Goal: Task Accomplishment & Management: Complete application form

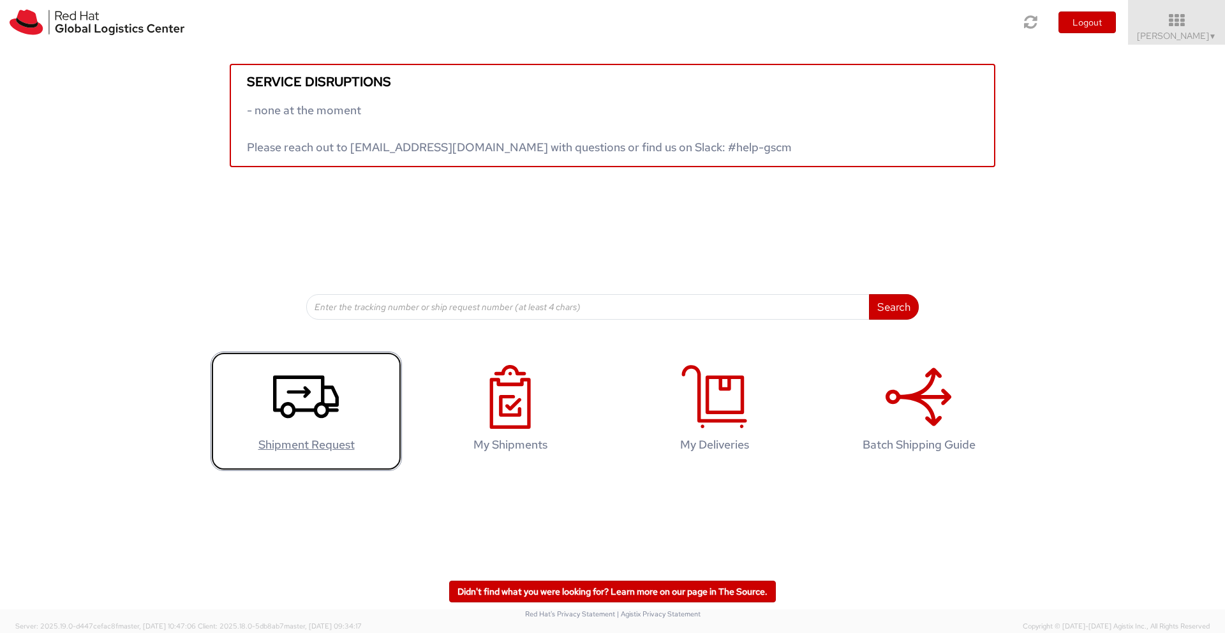
click at [313, 406] on icon at bounding box center [306, 397] width 66 height 64
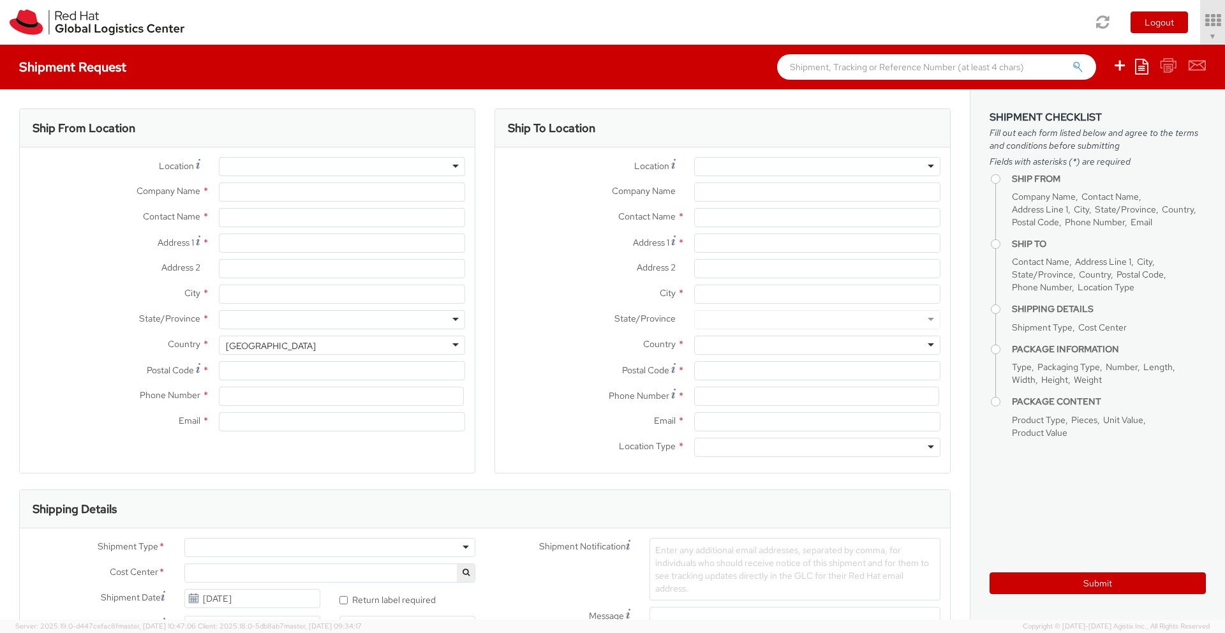
click at [456, 166] on div at bounding box center [342, 166] width 246 height 19
select select
select select "446"
click at [416, 165] on div at bounding box center [342, 166] width 246 height 19
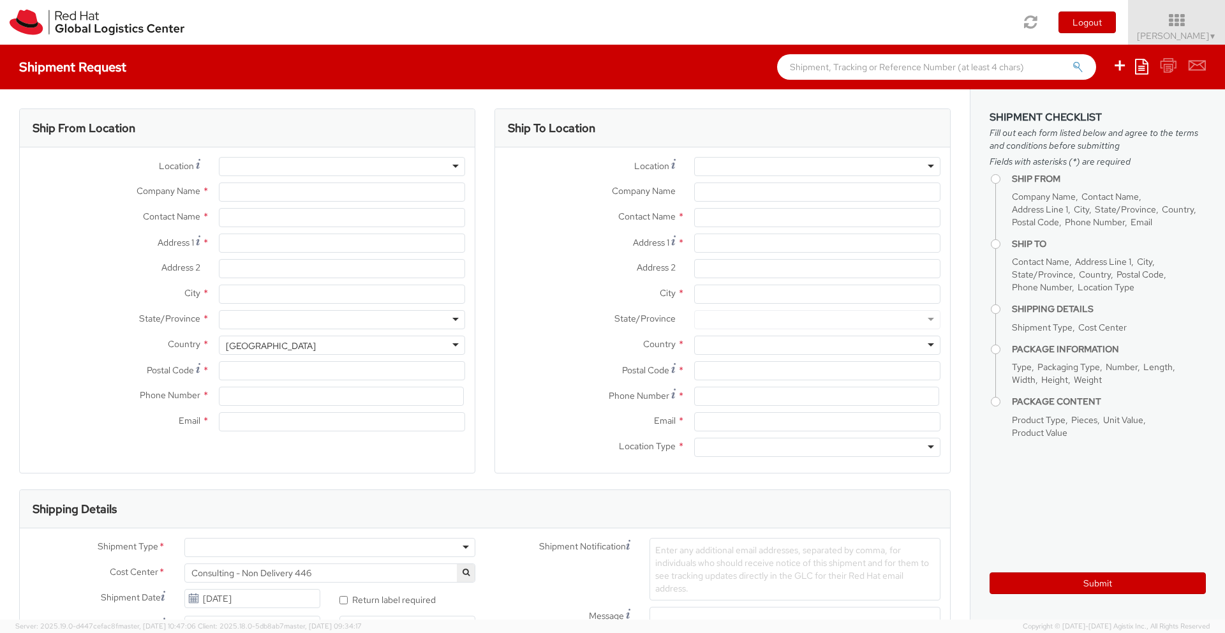
type input "Red Hat"
type input "[PERSON_NAME]"
type input "wsarg@redhat.com"
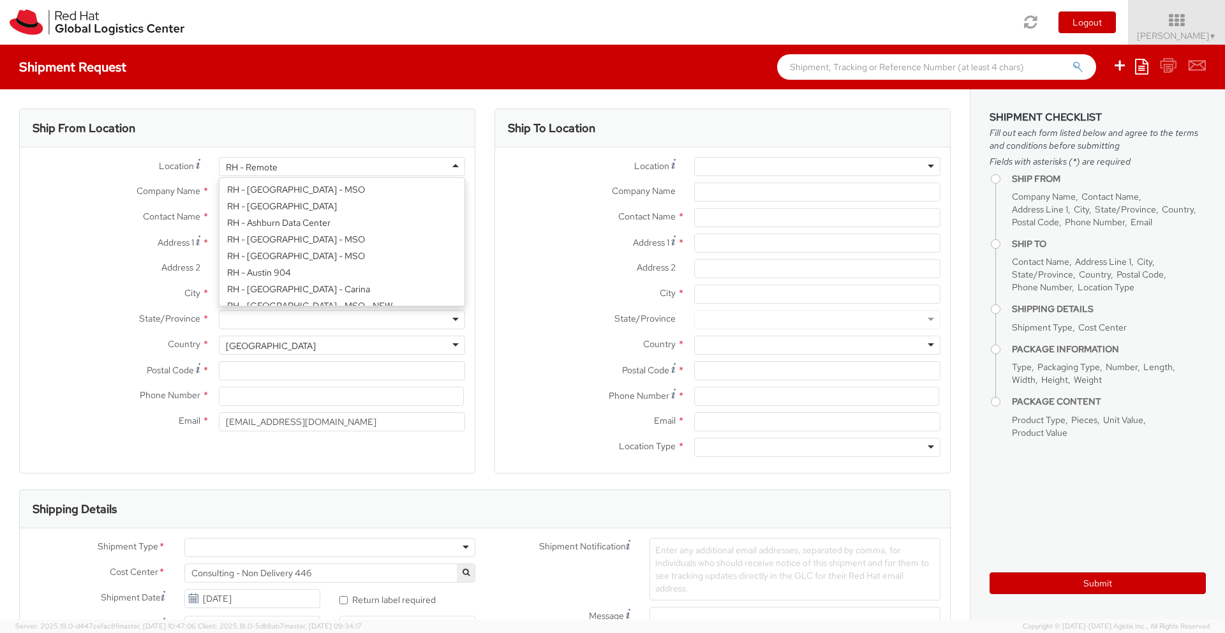
scroll to position [1640, 0]
click at [262, 163] on div "RH - Remote" at bounding box center [252, 167] width 52 height 13
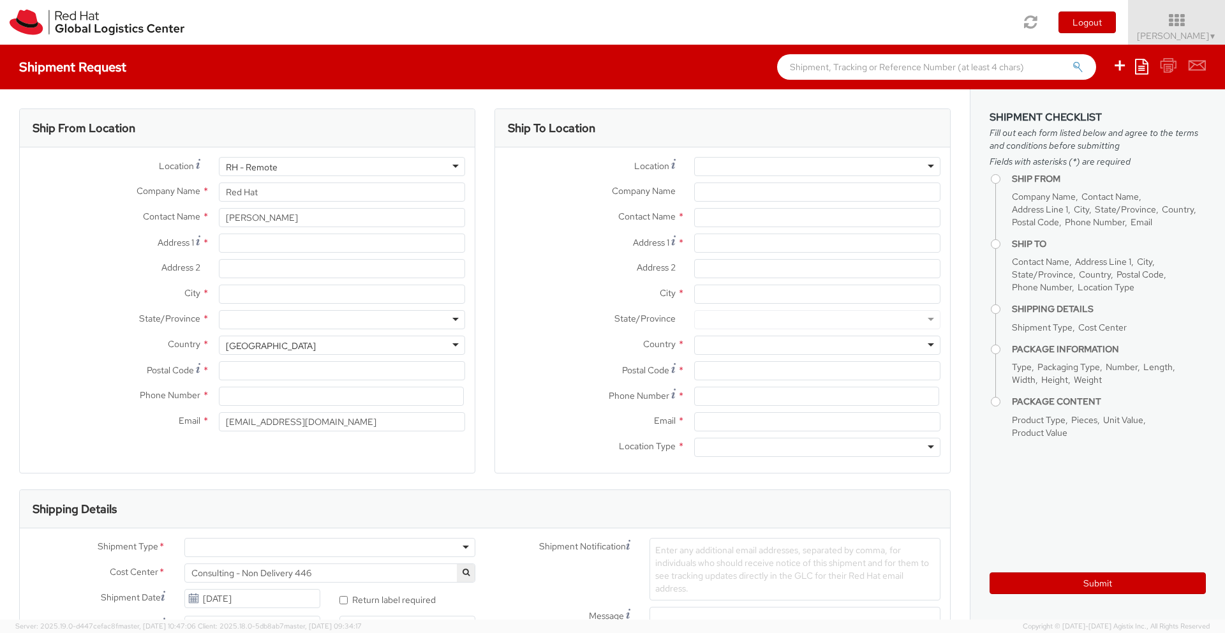
click at [507, 233] on div "Contact Name *" at bounding box center [722, 221] width 455 height 26
click at [268, 243] on input "Address 1 *" at bounding box center [342, 242] width 246 height 19
type input "Charasgasse 3"
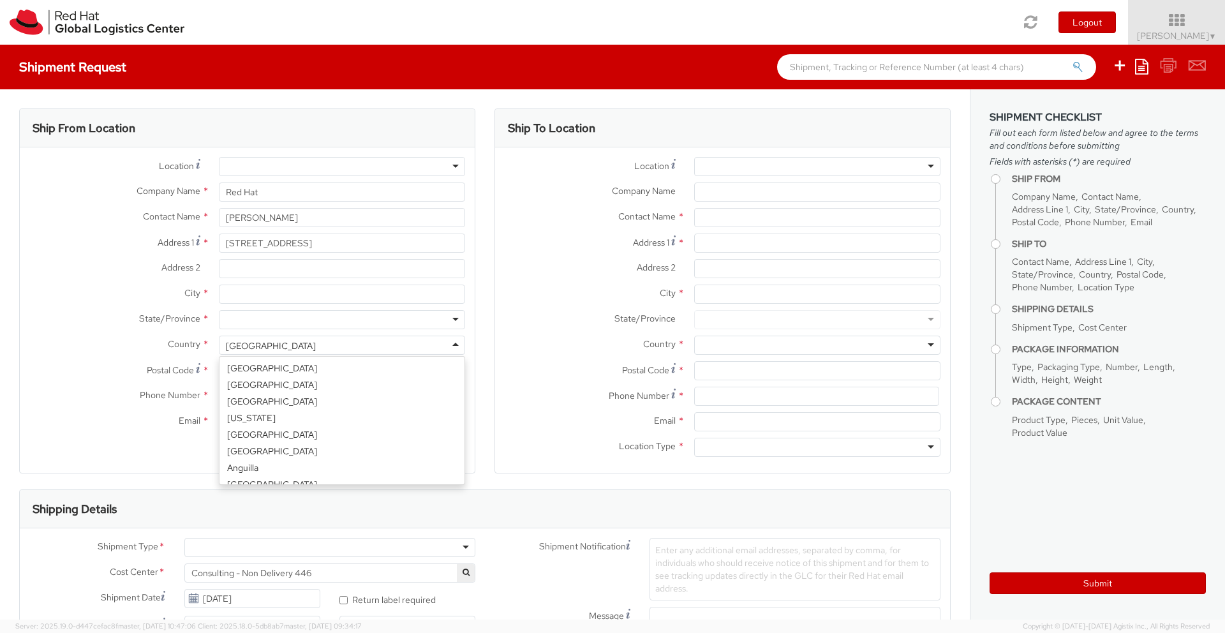
click at [455, 344] on div "United States" at bounding box center [342, 345] width 246 height 19
select select "CM"
select select "KGS"
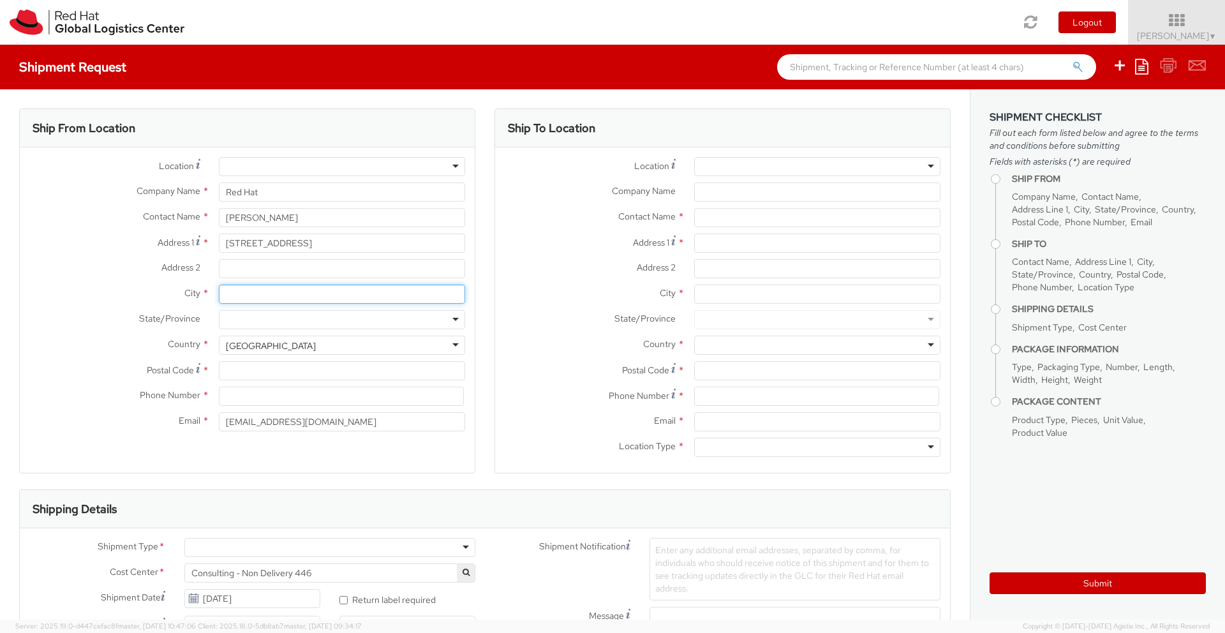
click at [297, 298] on input "City *" at bounding box center [342, 294] width 246 height 19
type input "Vienna"
click at [309, 244] on input "Charasgasse 3" at bounding box center [342, 242] width 246 height 19
type input "Charasgasse 3 / 3 / 21"
click at [240, 369] on input "Postal Code *" at bounding box center [342, 370] width 246 height 19
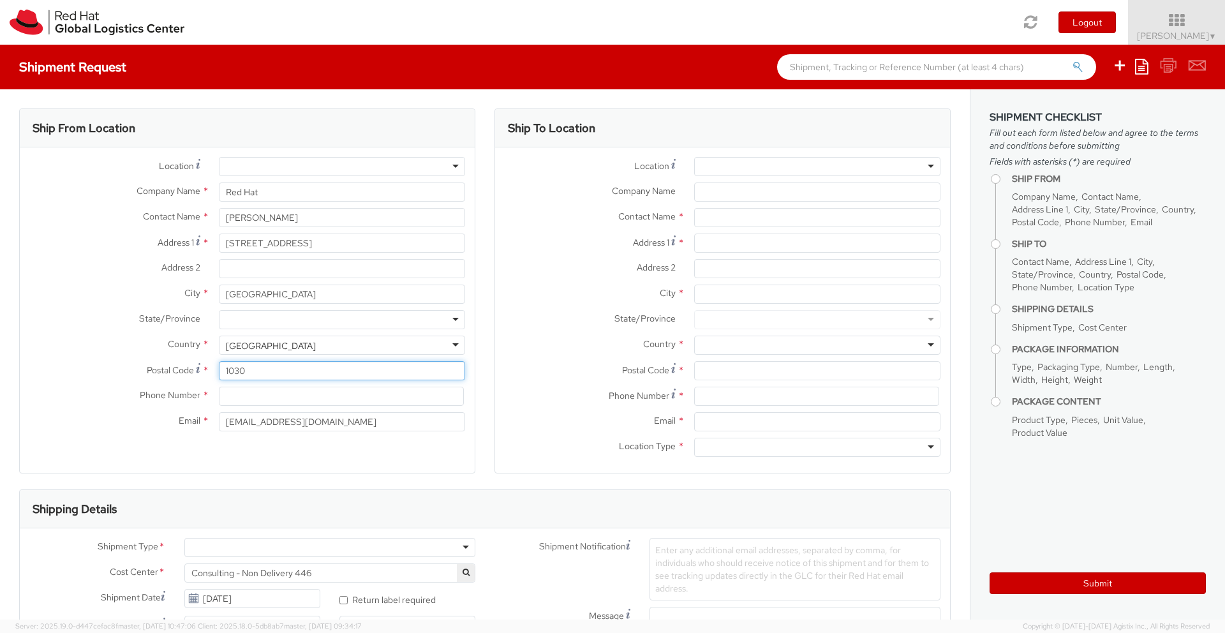
type input "1030"
click at [248, 396] on input at bounding box center [341, 396] width 245 height 19
type input "0043 664 2448505"
click at [283, 448] on div "Ship From Location Location * RH - Amsterdam - MSO RH - Amsterdam Data Center R…" at bounding box center [247, 290] width 456 height 365
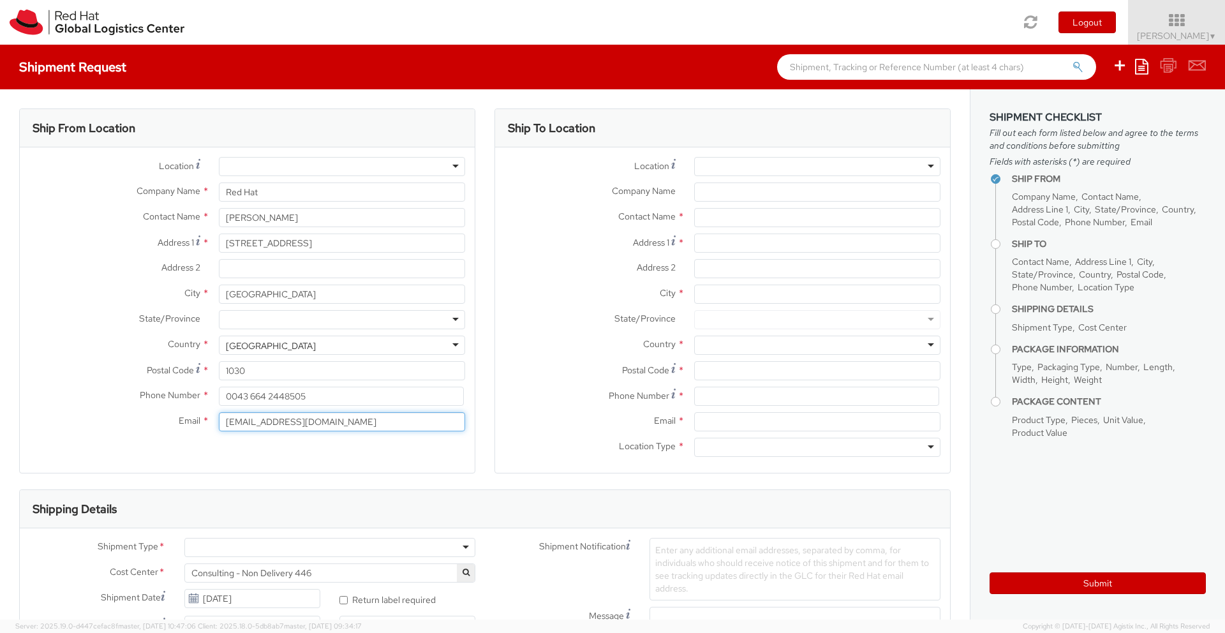
click at [234, 424] on input "wsarg@redhat.com" at bounding box center [342, 421] width 246 height 19
drag, startPoint x: 253, startPoint y: 423, endPoint x: 270, endPoint y: 427, distance: 17.0
click at [253, 423] on input "ws1arg@redhat.com" at bounding box center [342, 421] width 246 height 19
click at [318, 425] on input "ws1arg2@redhat.com" at bounding box center [342, 421] width 246 height 19
type input "wasarg@redhat.com"
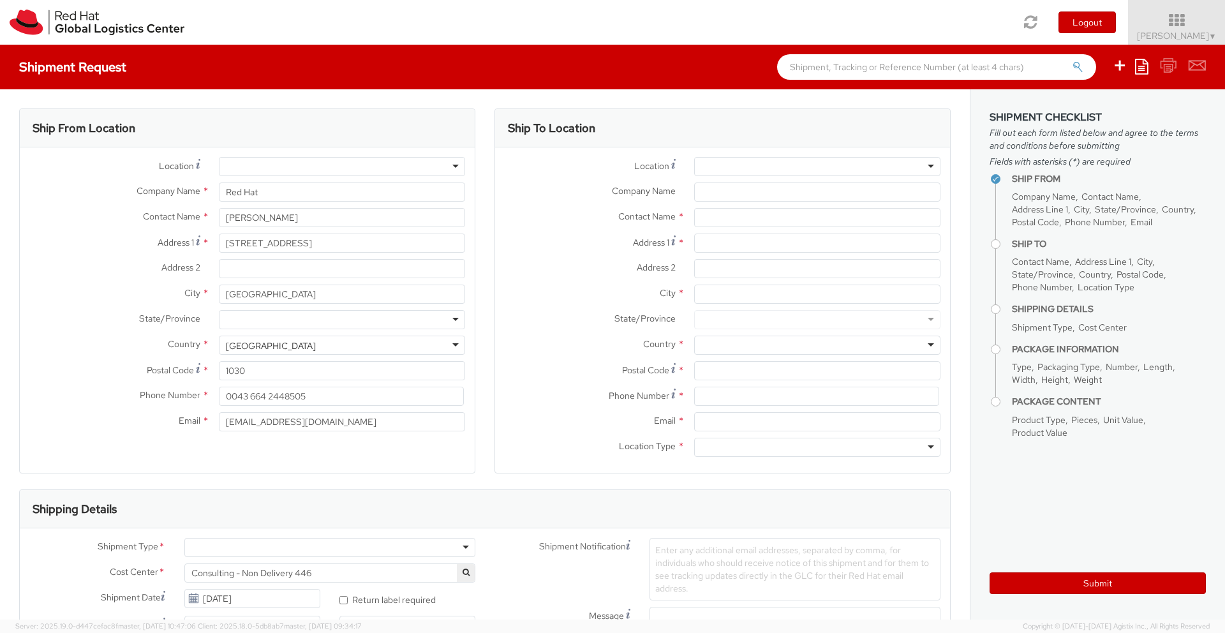
click at [931, 167] on div at bounding box center [817, 166] width 246 height 19
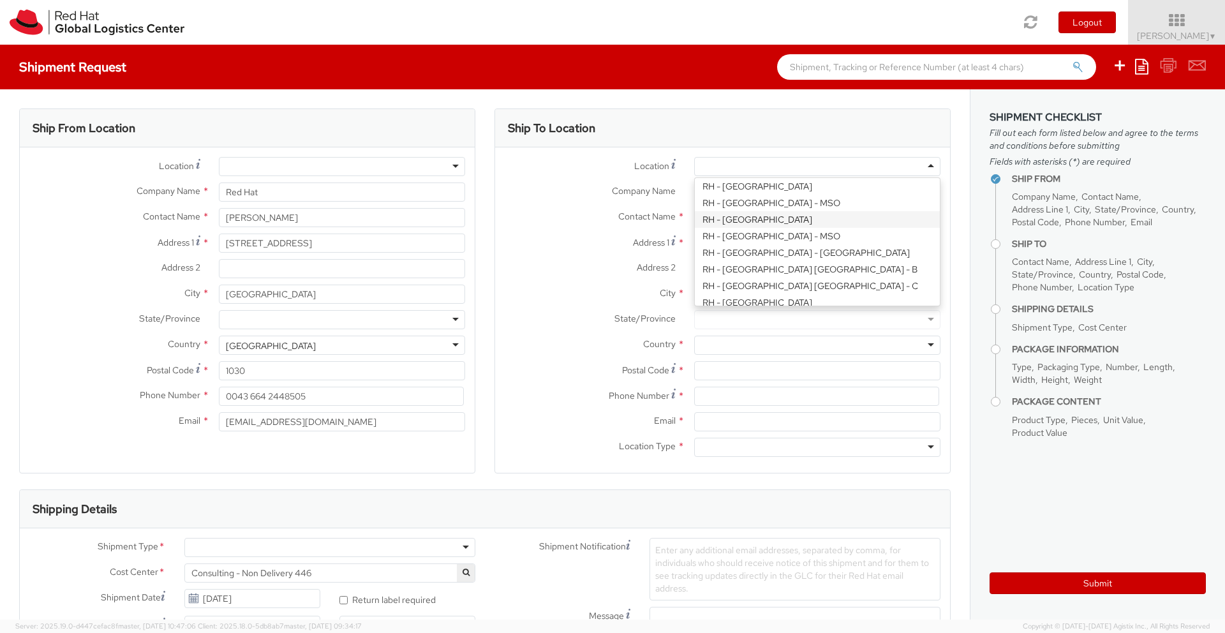
scroll to position [313, 0]
type input "Red Hat Czech s.r.o."
type input "Purkynova 647/111"
type input "BRNO"
type input "621 00"
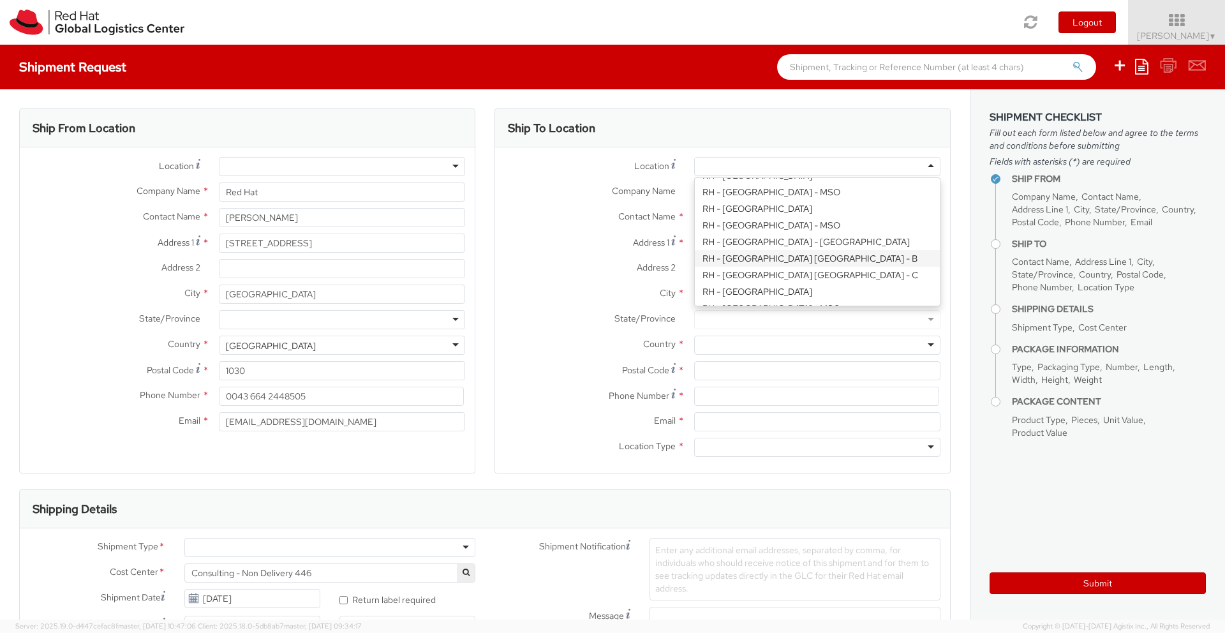
type input "420 532 294 555"
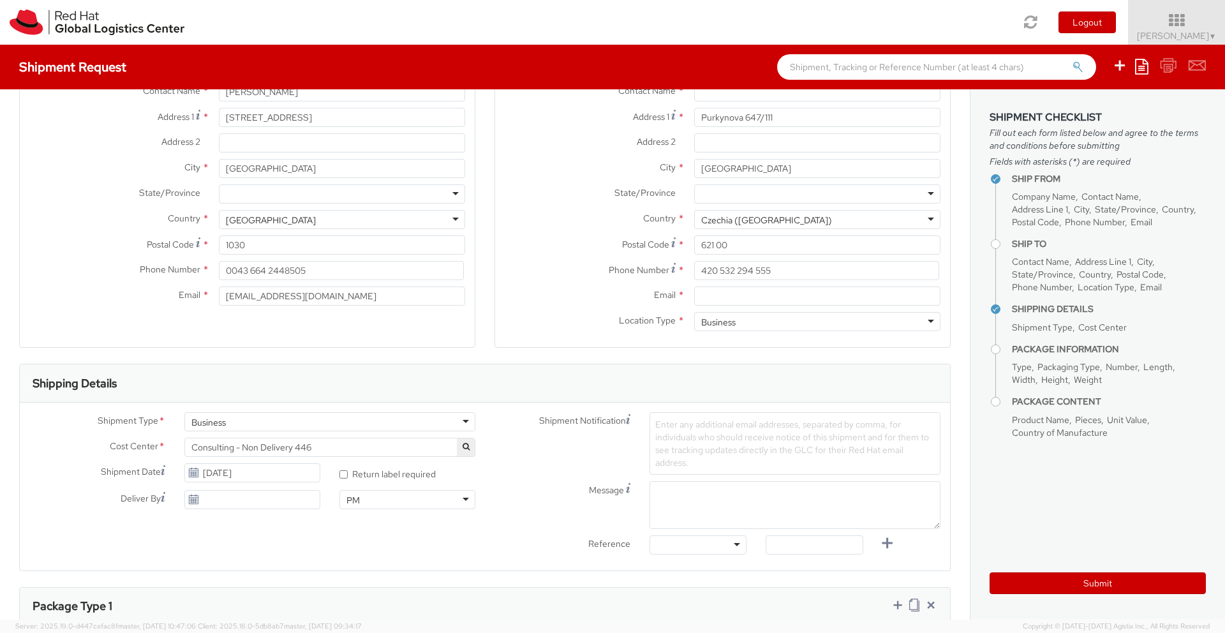
scroll to position [132, 0]
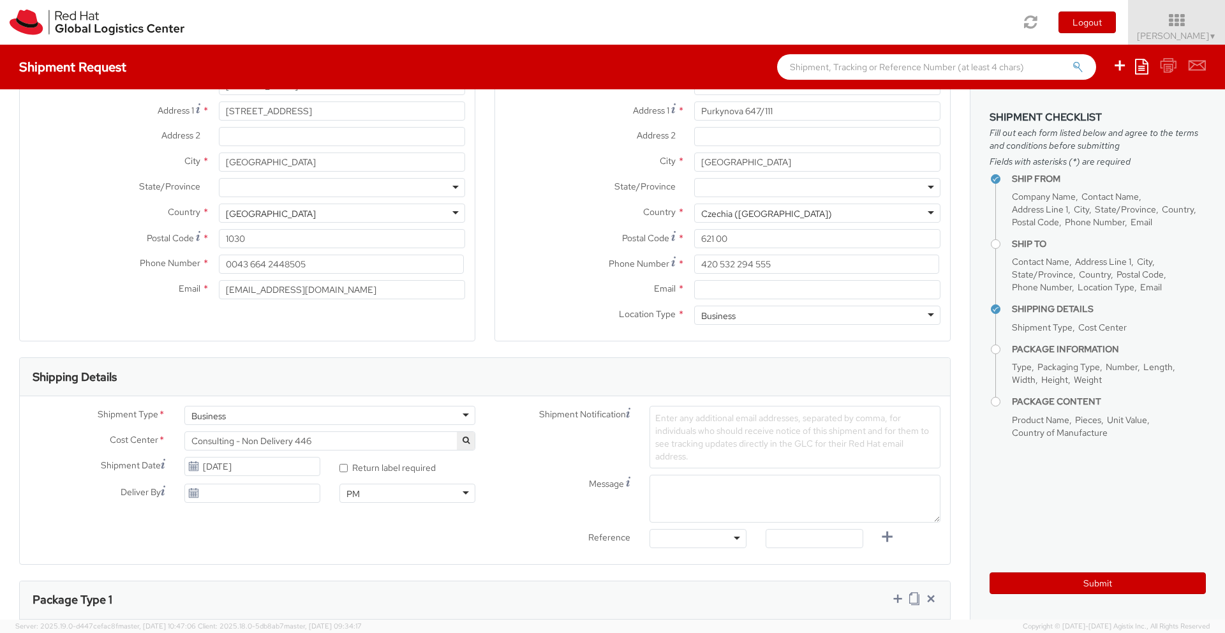
click at [665, 417] on span "Enter any additional email addresses, separated by comma, for individuals who s…" at bounding box center [792, 437] width 274 height 50
type input "wa1sarg2@gmail.com"
click at [574, 470] on div "Message" at bounding box center [717, 473] width 465 height 48
click at [194, 467] on use at bounding box center [193, 465] width 9 height 9
click at [270, 466] on input "09/22/2025" at bounding box center [252, 466] width 136 height 19
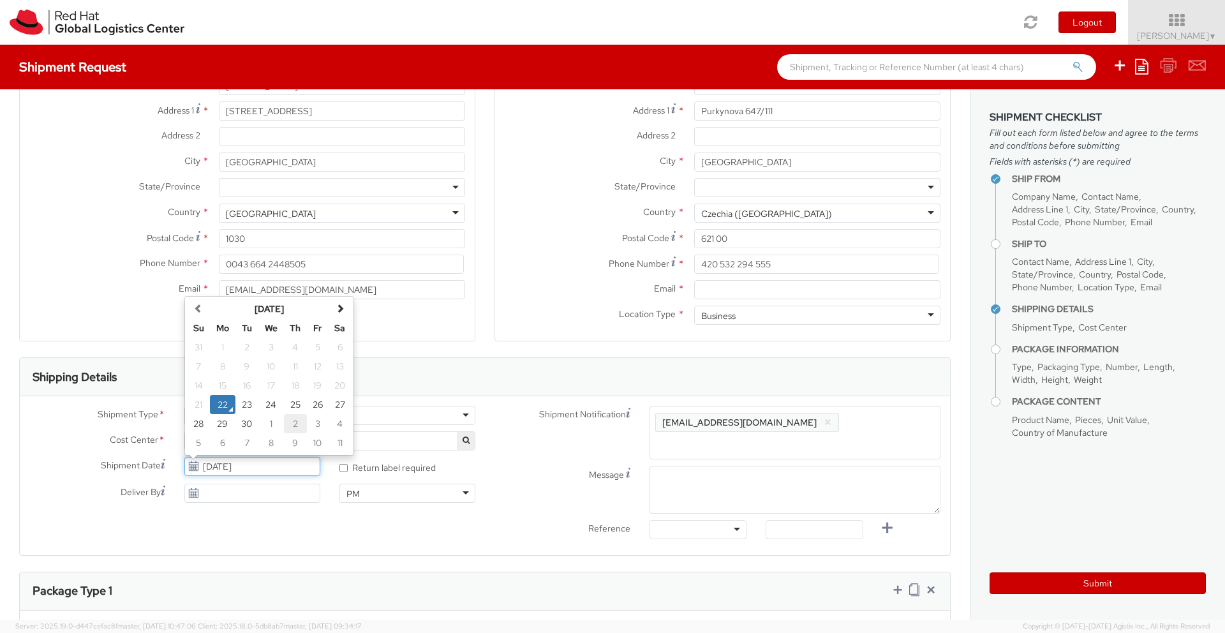
click at [292, 424] on td "2" at bounding box center [295, 423] width 23 height 19
type input "10/02/2025"
click at [344, 466] on input "* Return label required" at bounding box center [343, 468] width 8 height 8
click at [342, 465] on input "* Return label required" at bounding box center [343, 468] width 8 height 8
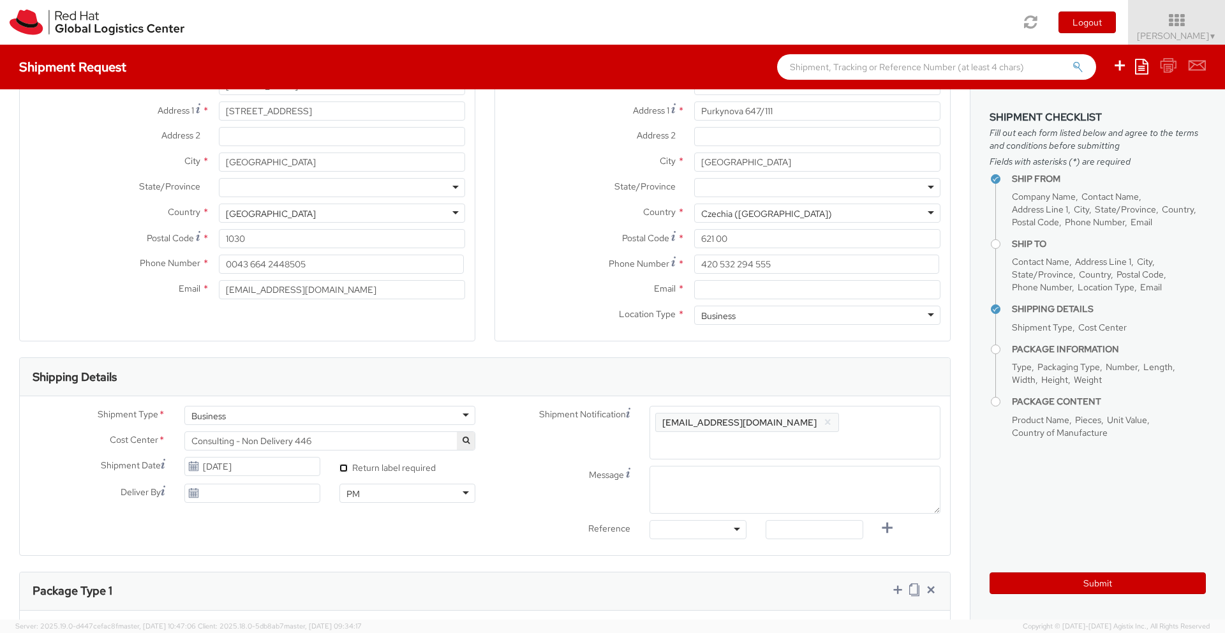
checkbox input "true"
click at [193, 491] on use at bounding box center [193, 492] width 9 height 9
click at [228, 491] on input "09/22/2025" at bounding box center [252, 493] width 136 height 19
click at [311, 450] on td "3" at bounding box center [318, 450] width 22 height 19
type input "10/03/2025"
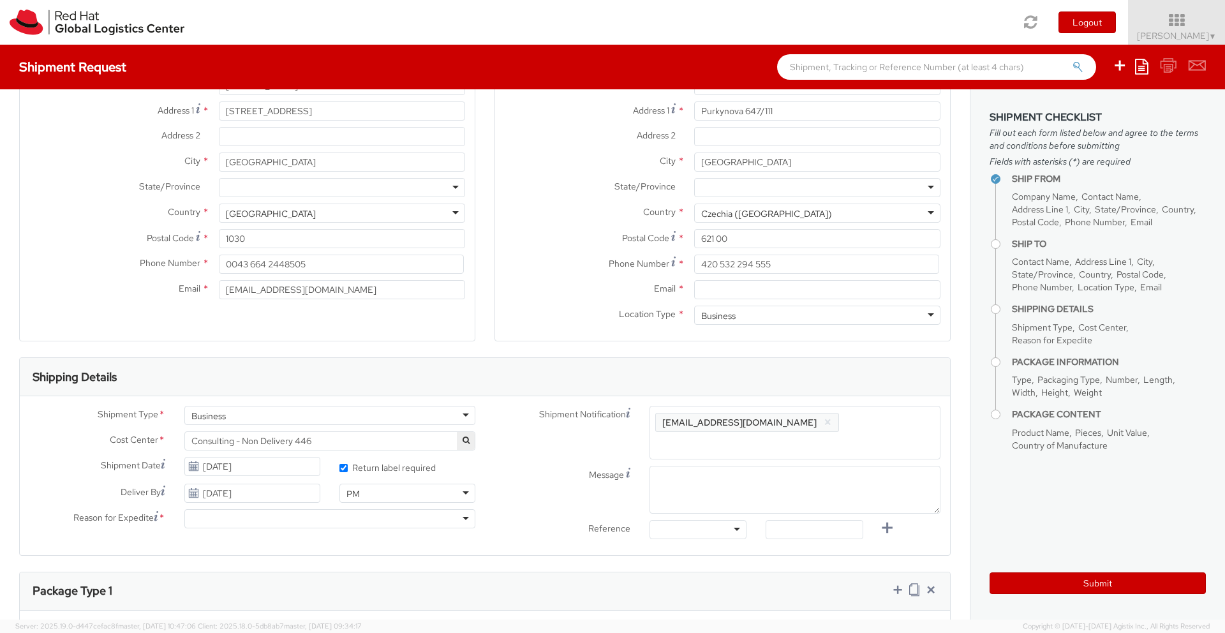
click at [466, 494] on div "PM" at bounding box center [407, 493] width 136 height 19
click at [243, 517] on div at bounding box center [329, 518] width 291 height 19
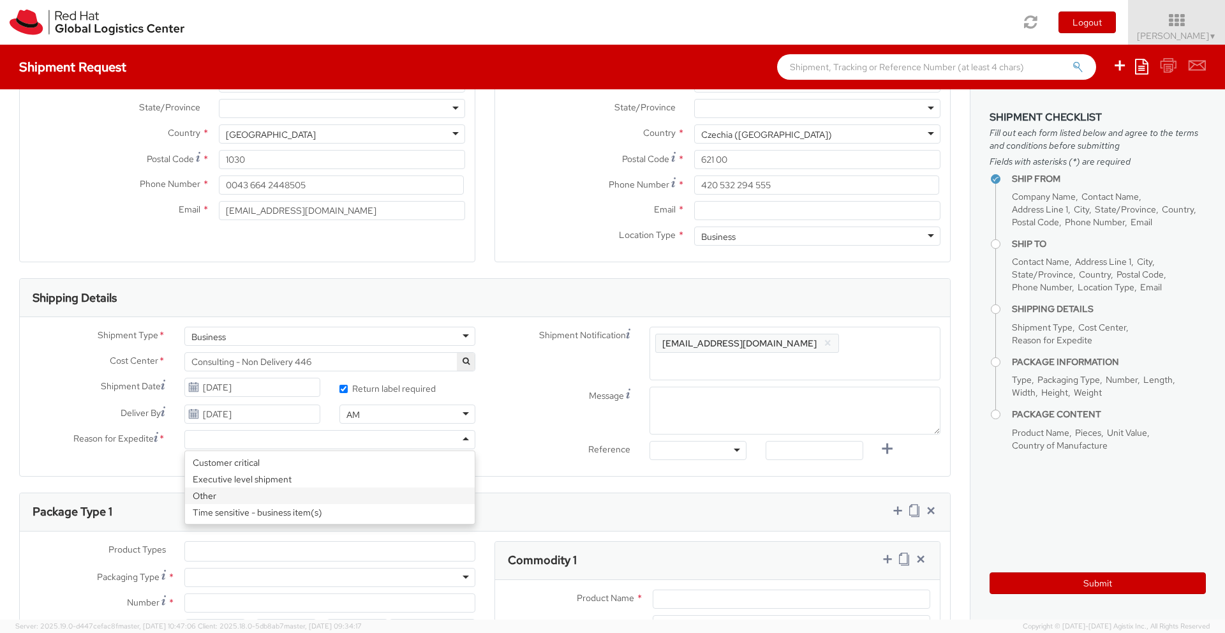
scroll to position [212, 0]
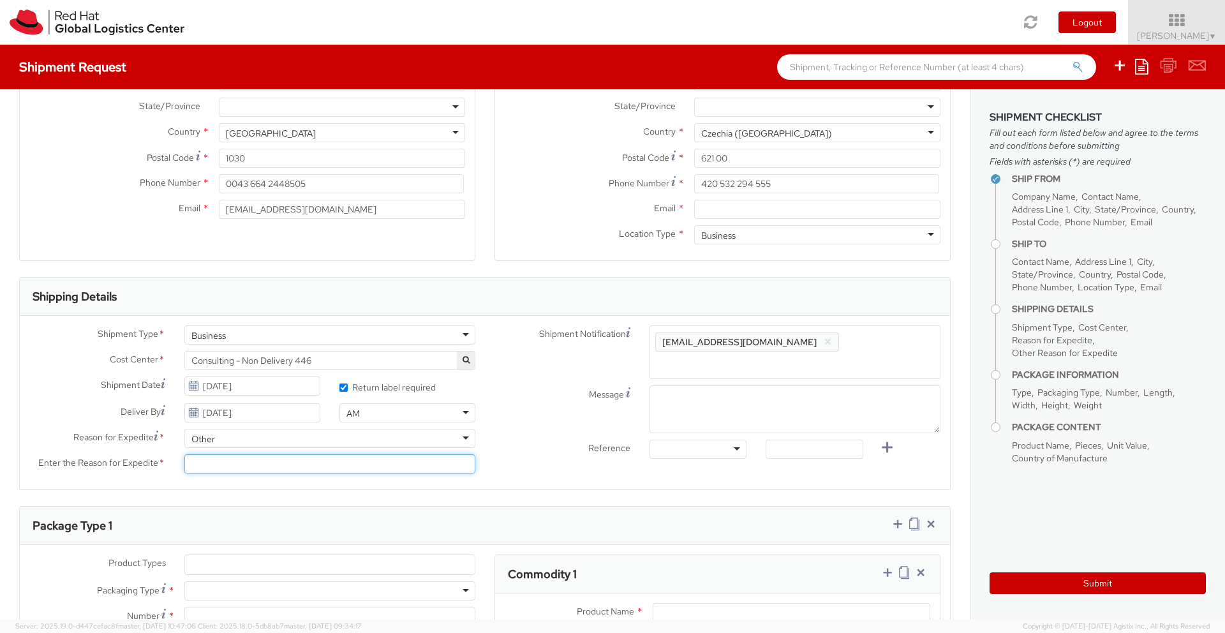
click at [227, 463] on input "Enter the Reason for Expedite *" at bounding box center [329, 463] width 291 height 19
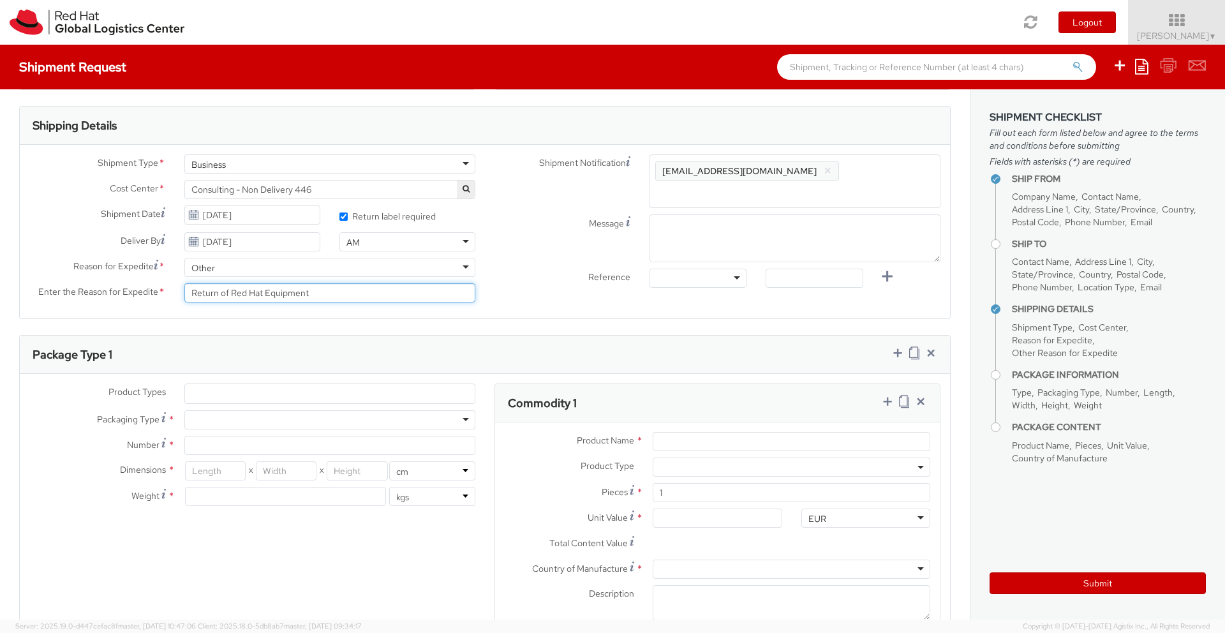
scroll to position [385, 0]
type input "Return of Red Hat Equipment"
click at [230, 392] on ul at bounding box center [330, 391] width 290 height 19
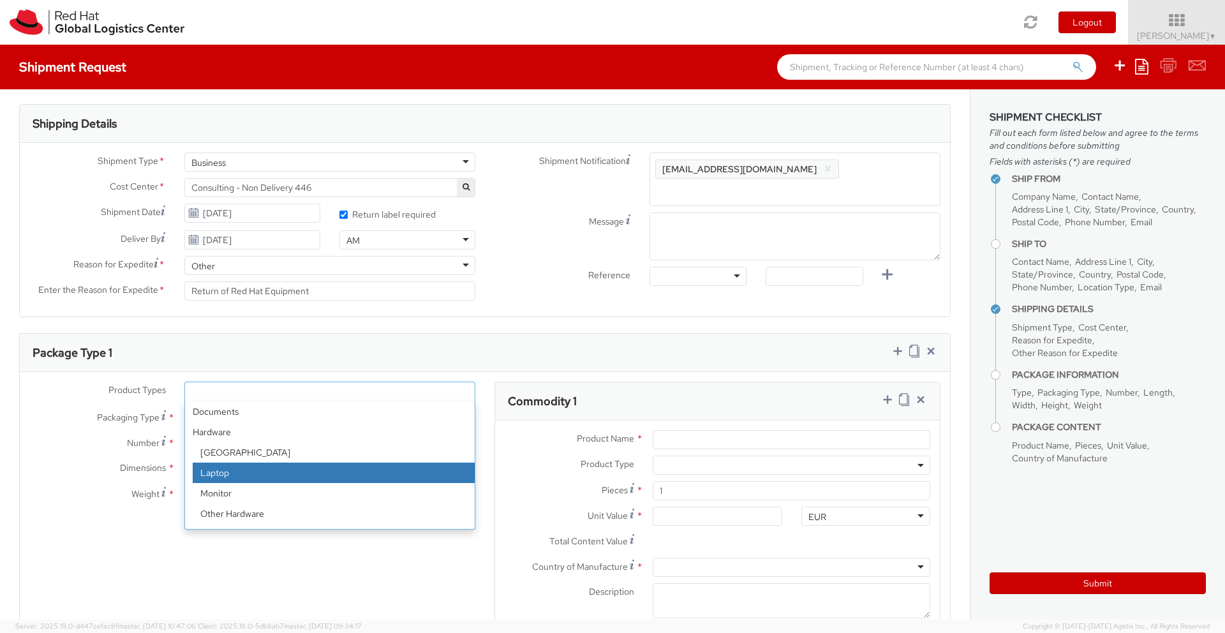
select select "LAPTOP"
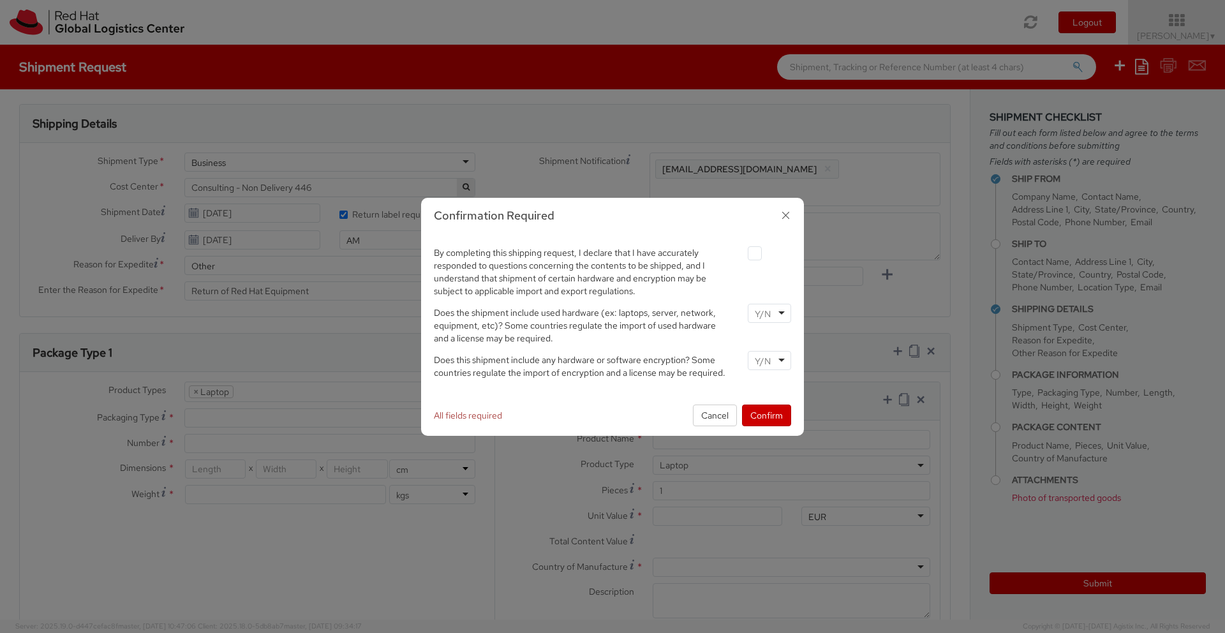
click at [784, 313] on div at bounding box center [769, 313] width 43 height 19
click at [783, 359] on div at bounding box center [769, 360] width 43 height 19
drag, startPoint x: 770, startPoint y: 386, endPoint x: 764, endPoint y: 383, distance: 6.9
click at [753, 252] on label at bounding box center [755, 253] width 14 height 14
click at [744, 252] on input "checkbox" at bounding box center [740, 253] width 8 height 8
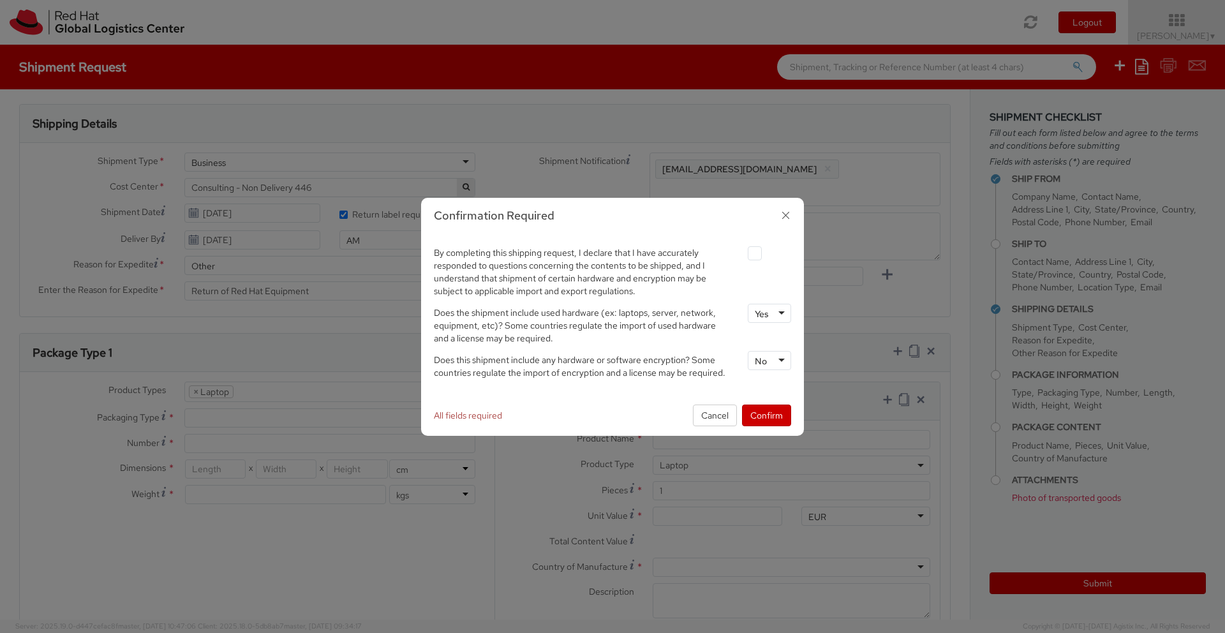
checkbox input "true"
click at [759, 415] on button "Confirm" at bounding box center [766, 415] width 49 height 22
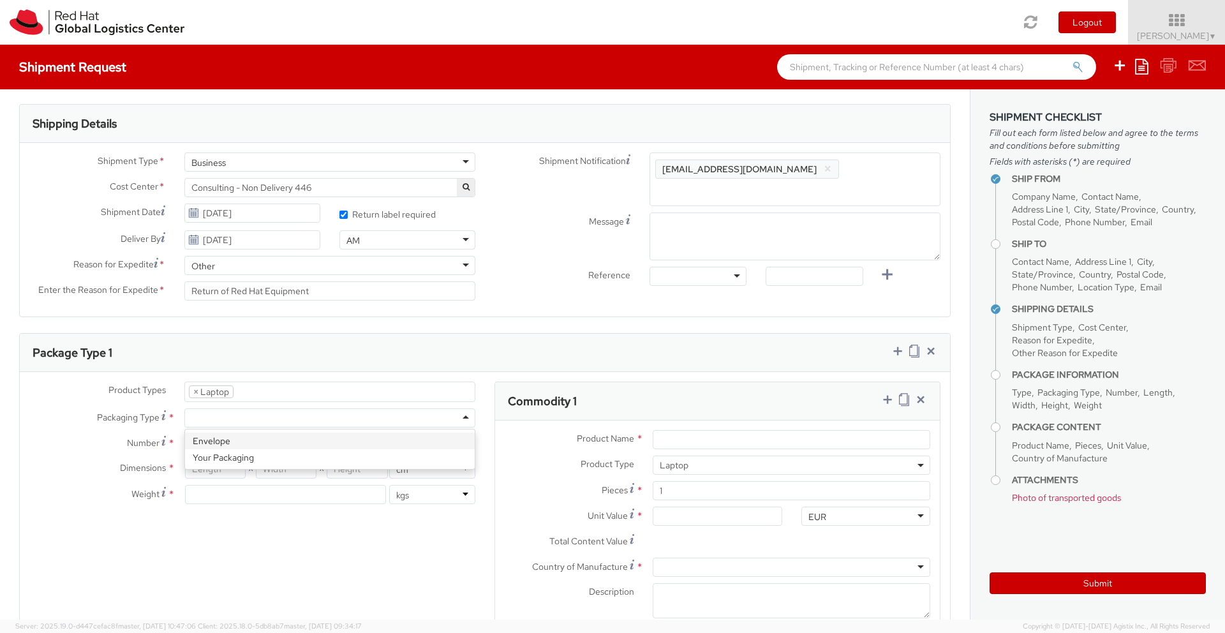
click at [223, 418] on div at bounding box center [329, 417] width 291 height 19
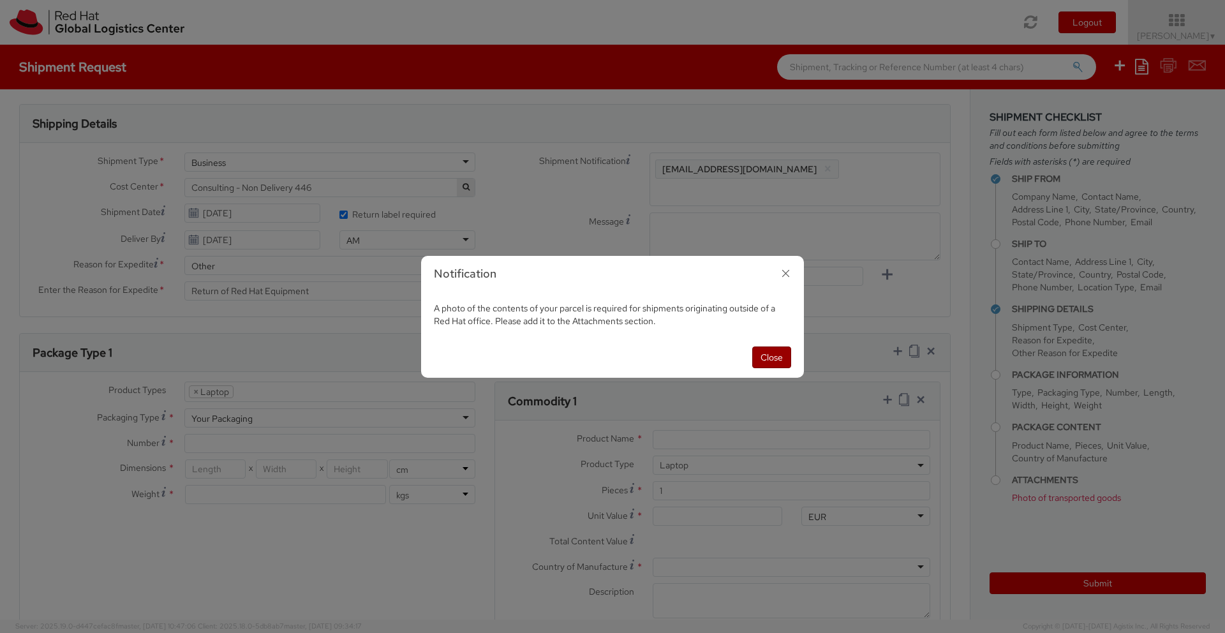
click at [760, 355] on button "Close" at bounding box center [771, 357] width 39 height 22
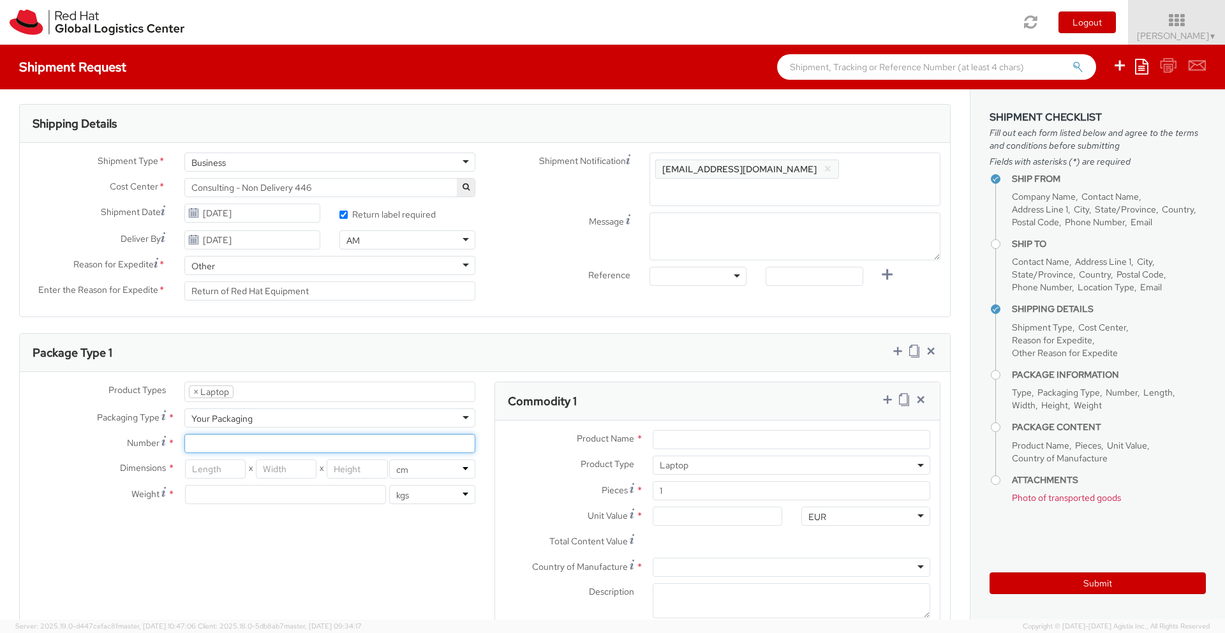
click at [263, 443] on input "Number *" at bounding box center [329, 443] width 291 height 19
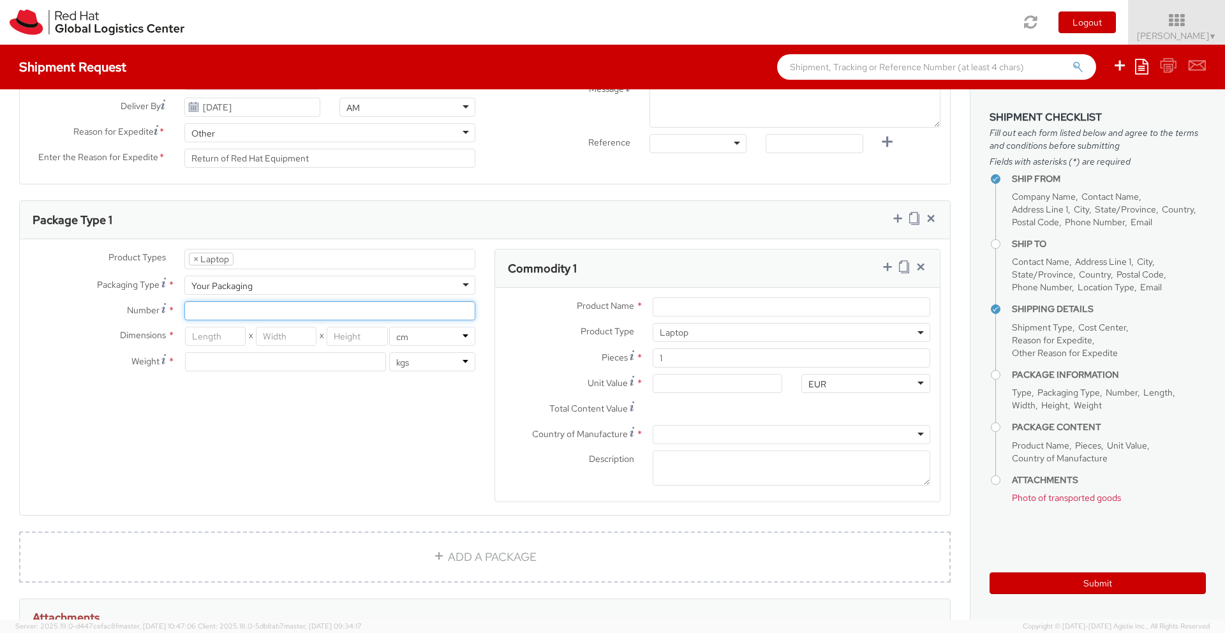
scroll to position [491, 0]
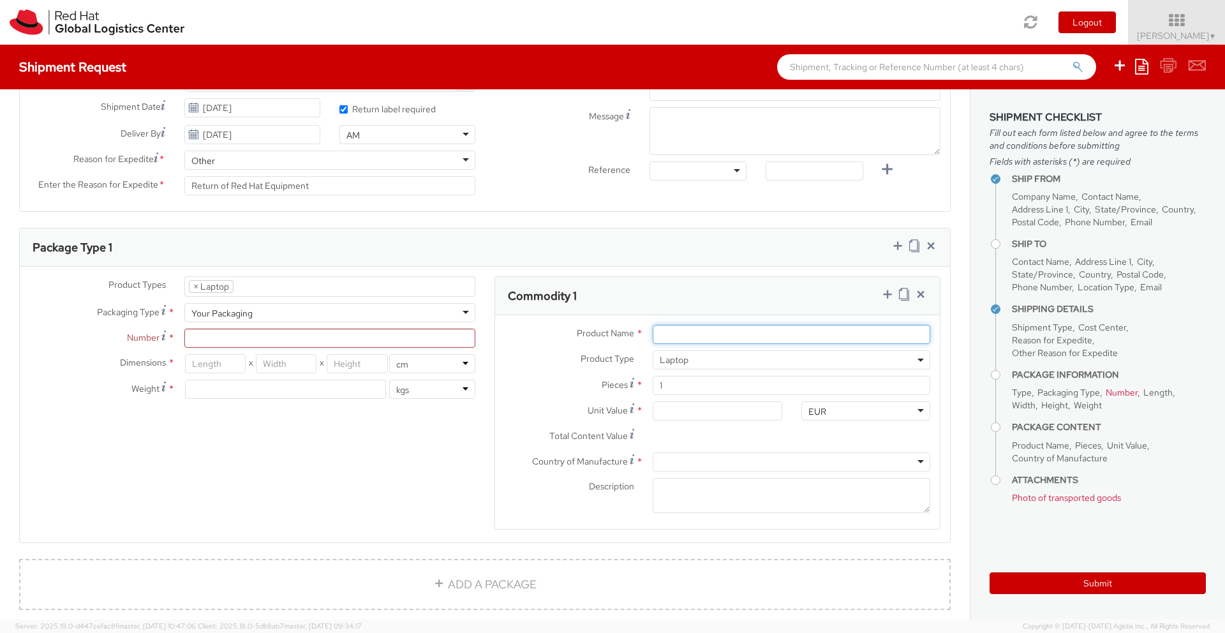
click at [704, 334] on input "Product Name *" at bounding box center [792, 334] width 278 height 19
type input "Apple MacBook Pro"
click at [568, 400] on div "Pieces * 1" at bounding box center [717, 389] width 445 height 26
click at [691, 409] on input "Unit Value *" at bounding box center [717, 410] width 129 height 19
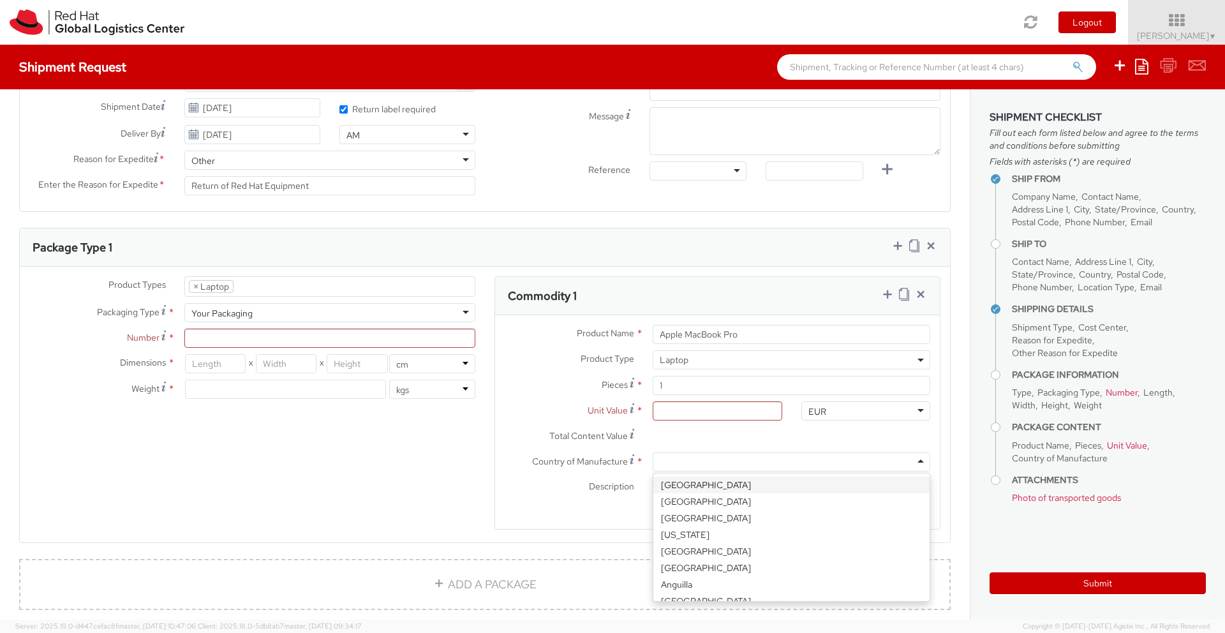
click at [705, 459] on div at bounding box center [792, 461] width 278 height 19
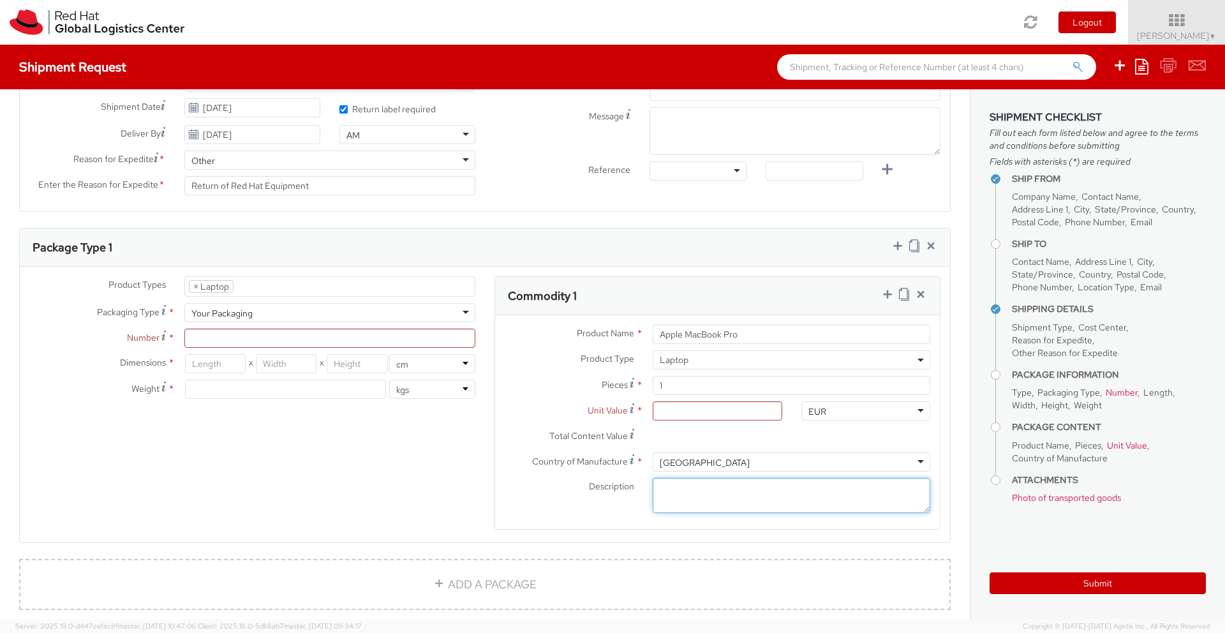
click at [686, 489] on textarea "Description *" at bounding box center [792, 495] width 278 height 35
type textarea "C"
type textarea "R"
type textarea "Property of Red Hat"
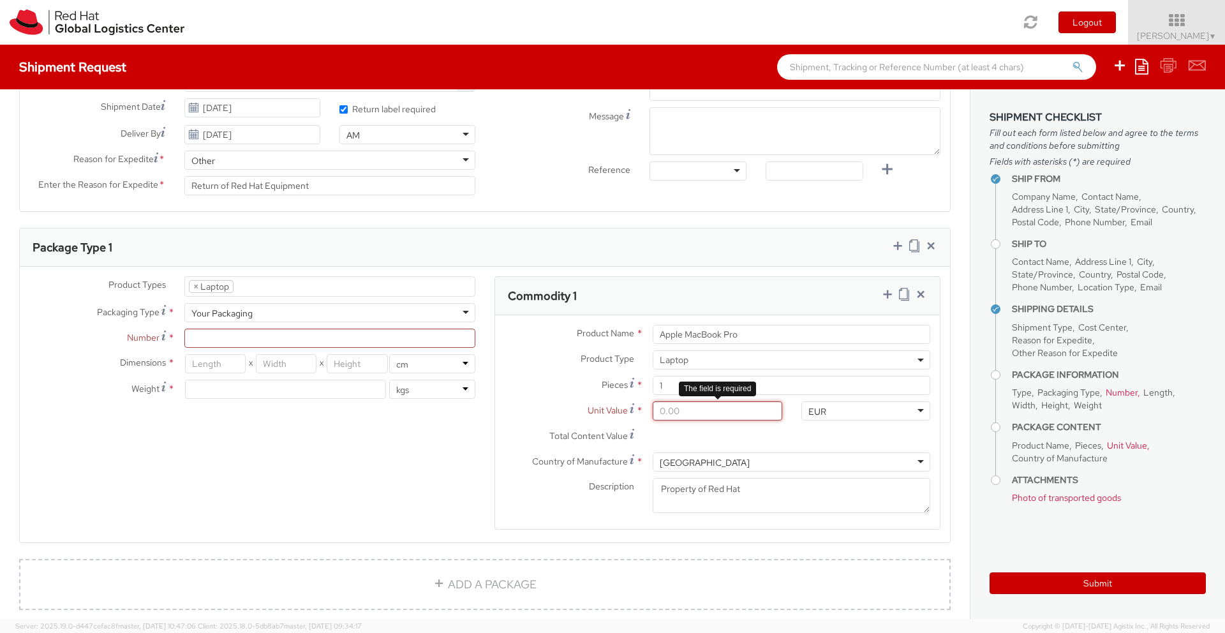
click at [694, 413] on input "Unit Value *" at bounding box center [717, 410] width 129 height 19
type input "1.00"
type input "10.00"
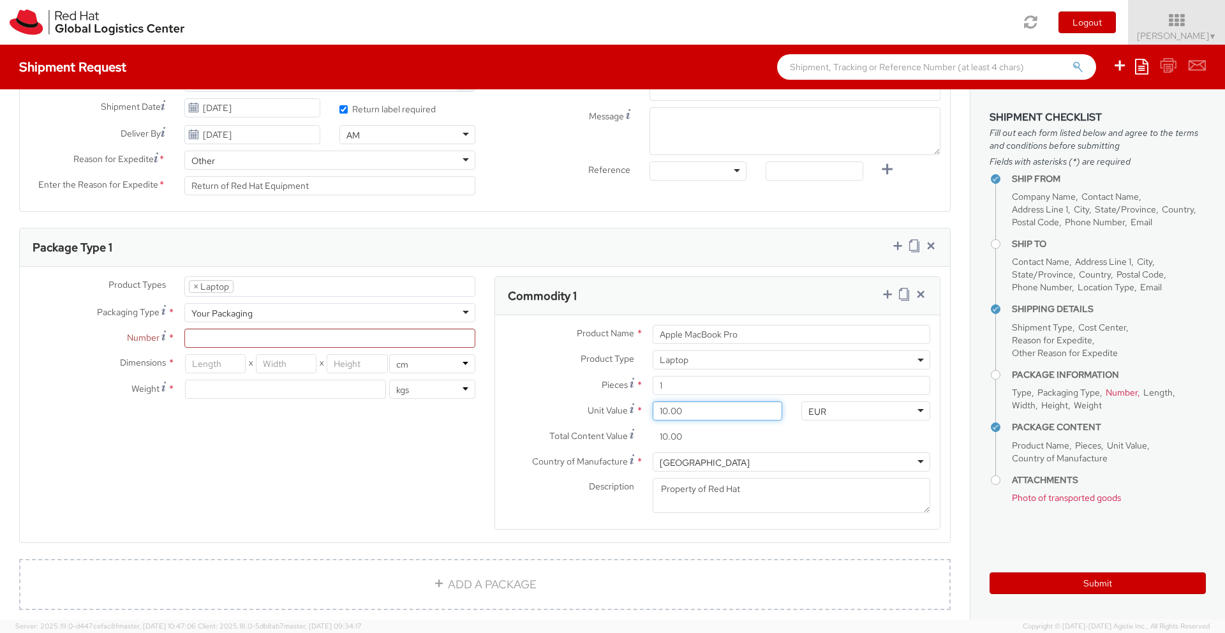
type input "100.00"
click at [529, 419] on div "Unit Value * 100.00" at bounding box center [643, 410] width 297 height 19
click at [760, 337] on input "Apple MacBook Pro" at bounding box center [792, 334] width 278 height 19
type input "Apple MacBook Pro 2021"
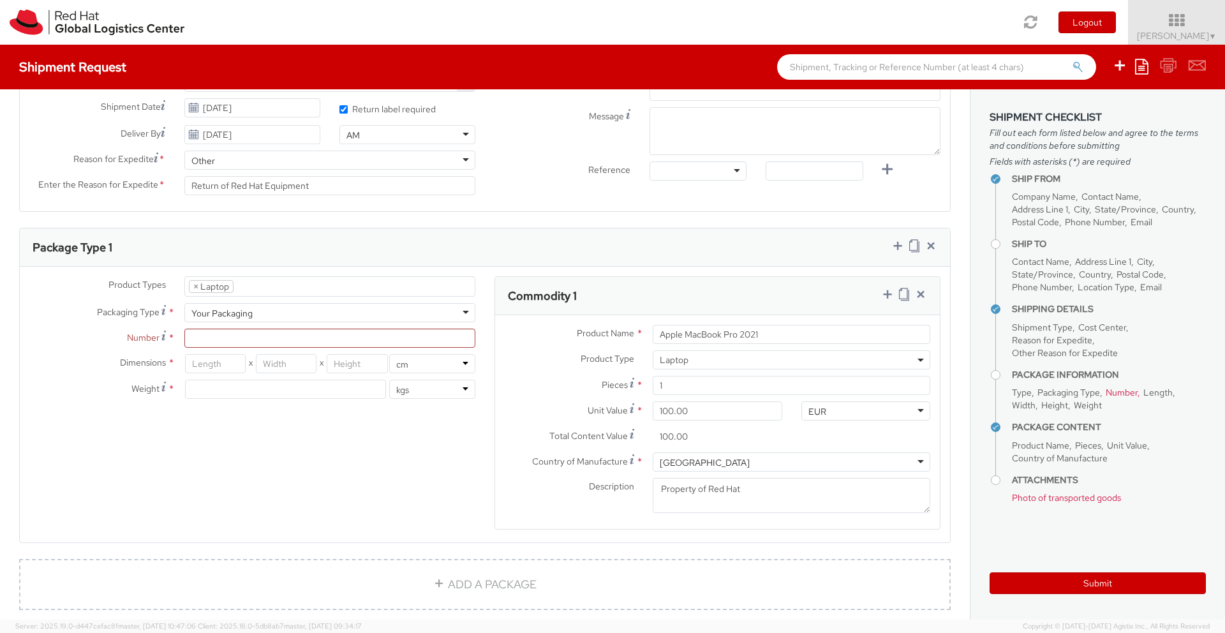
click at [572, 382] on label "Pieces *" at bounding box center [569, 384] width 148 height 17
click at [653, 382] on input "1" at bounding box center [792, 385] width 278 height 19
click at [283, 338] on input "Number *" at bounding box center [329, 338] width 291 height 19
click at [172, 336] on span "*" at bounding box center [171, 337] width 7 height 13
click at [184, 336] on input "Number *" at bounding box center [329, 338] width 291 height 19
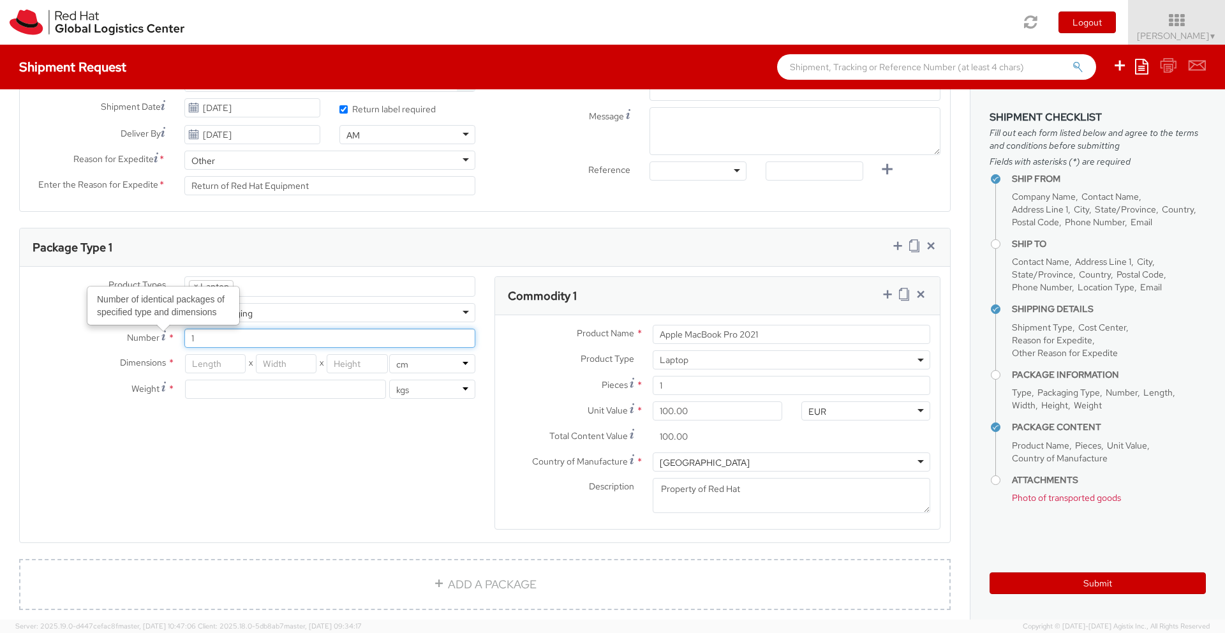
type input "1"
click at [255, 455] on div "Product Types * Documents Docking Station Laptop Monitor Other Hardware Server …" at bounding box center [485, 410] width 930 height 269
click at [239, 367] on input "number" at bounding box center [215, 363] width 61 height 19
type input "38"
click at [291, 369] on input "number" at bounding box center [286, 363] width 61 height 19
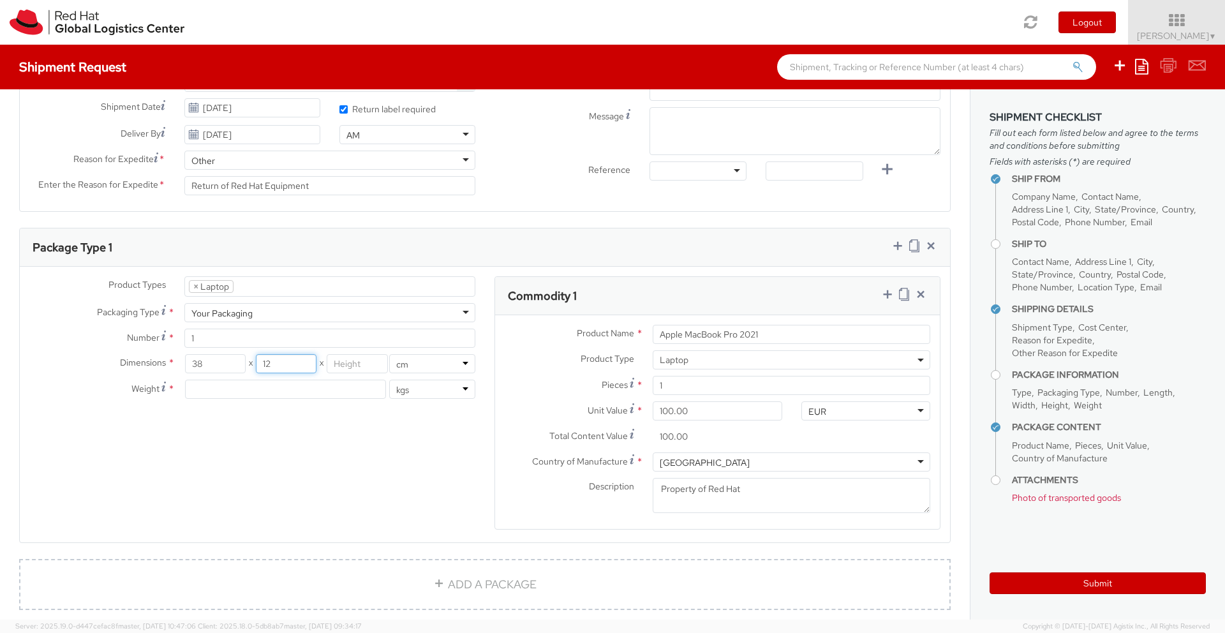
type input "12"
click at [347, 365] on input "number" at bounding box center [357, 363] width 61 height 19
type input "29"
click at [302, 393] on input "number" at bounding box center [285, 389] width 201 height 19
type input "3"
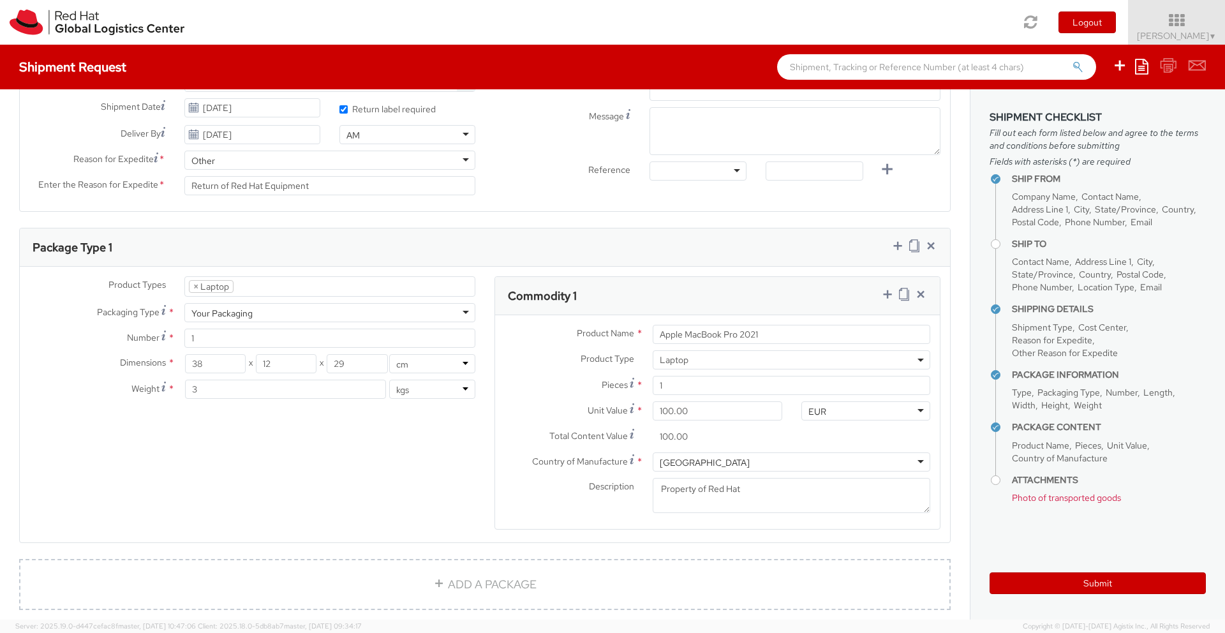
click at [396, 465] on div "Product Types * Documents Docking Station Laptop Monitor Other Hardware Server …" at bounding box center [485, 410] width 930 height 269
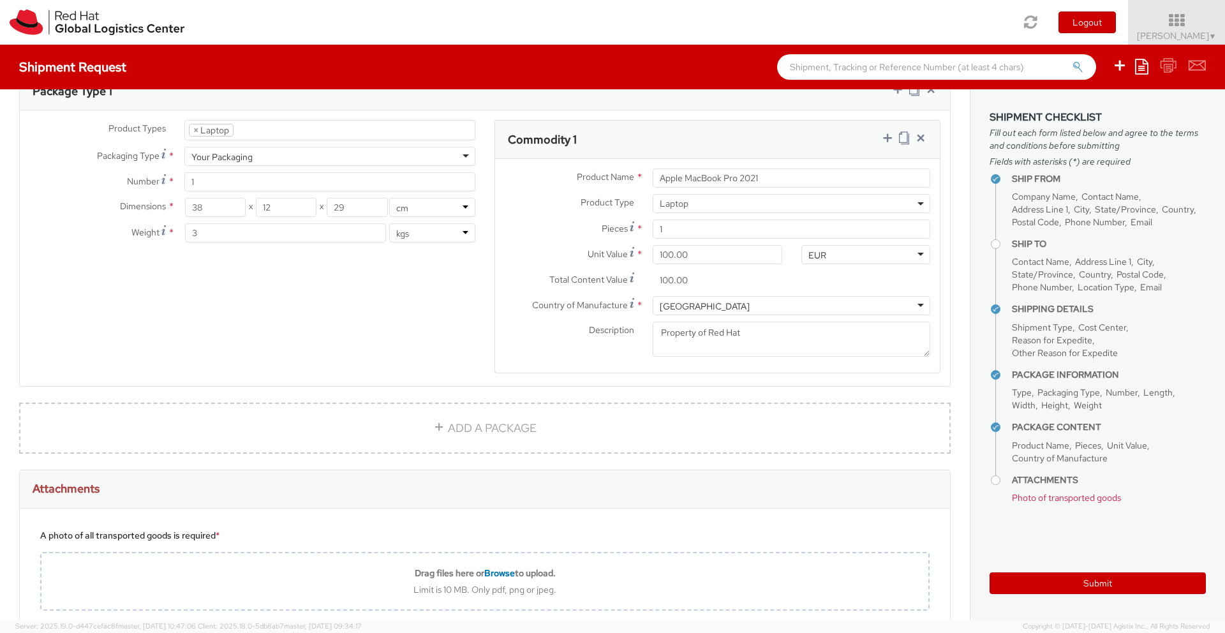
scroll to position [649, 0]
click at [778, 300] on div "United States" at bounding box center [792, 303] width 278 height 19
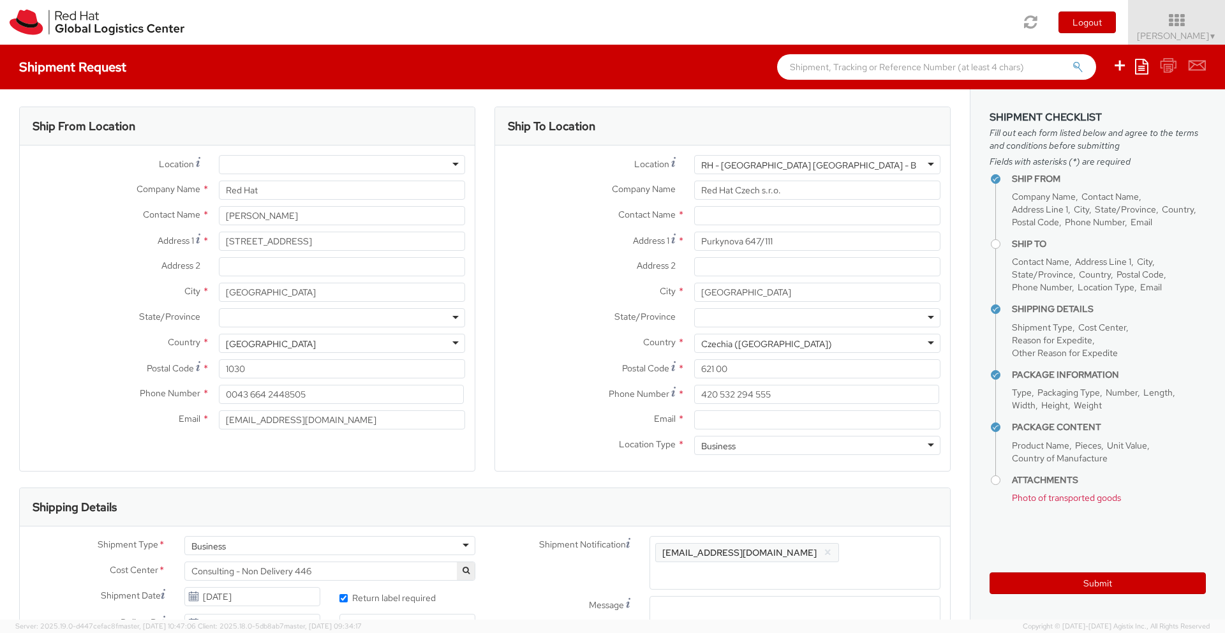
scroll to position [0, 0]
click at [742, 215] on input "text" at bounding box center [817, 217] width 246 height 19
paste input "Jakub Klement"
type input "Jakub Klement"
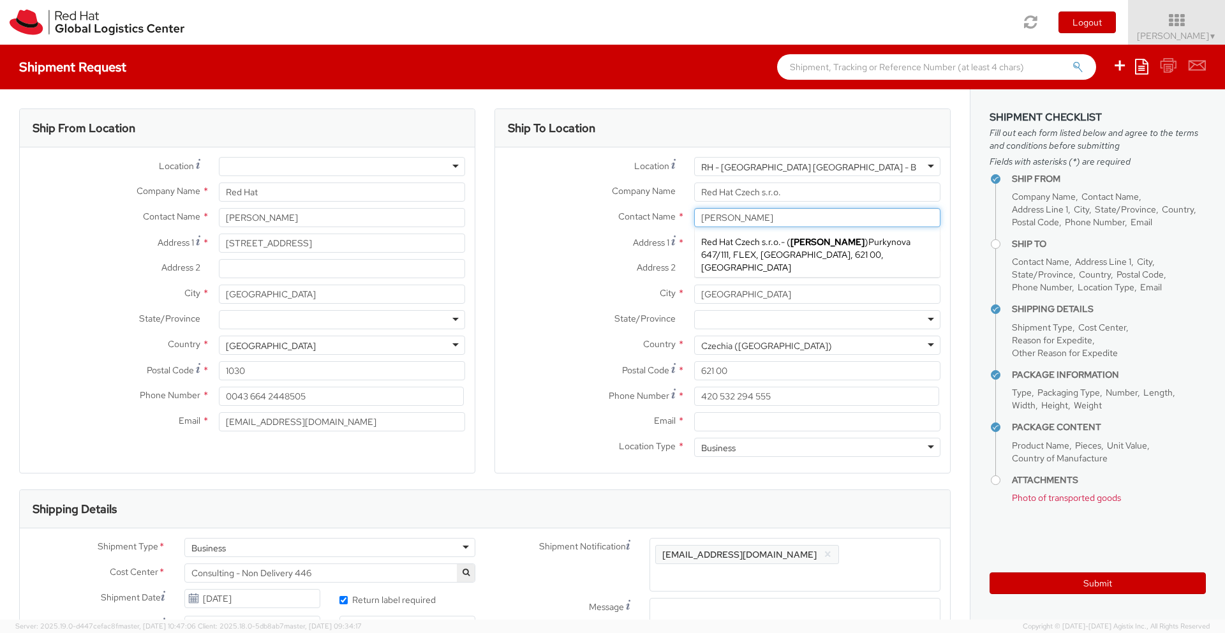
click at [748, 256] on span "Purkynova 647/111, FLEX, BRNO, 621 00, CZ" at bounding box center [805, 254] width 209 height 37
type input "420538882055"
type input "jklement@redhat.com"
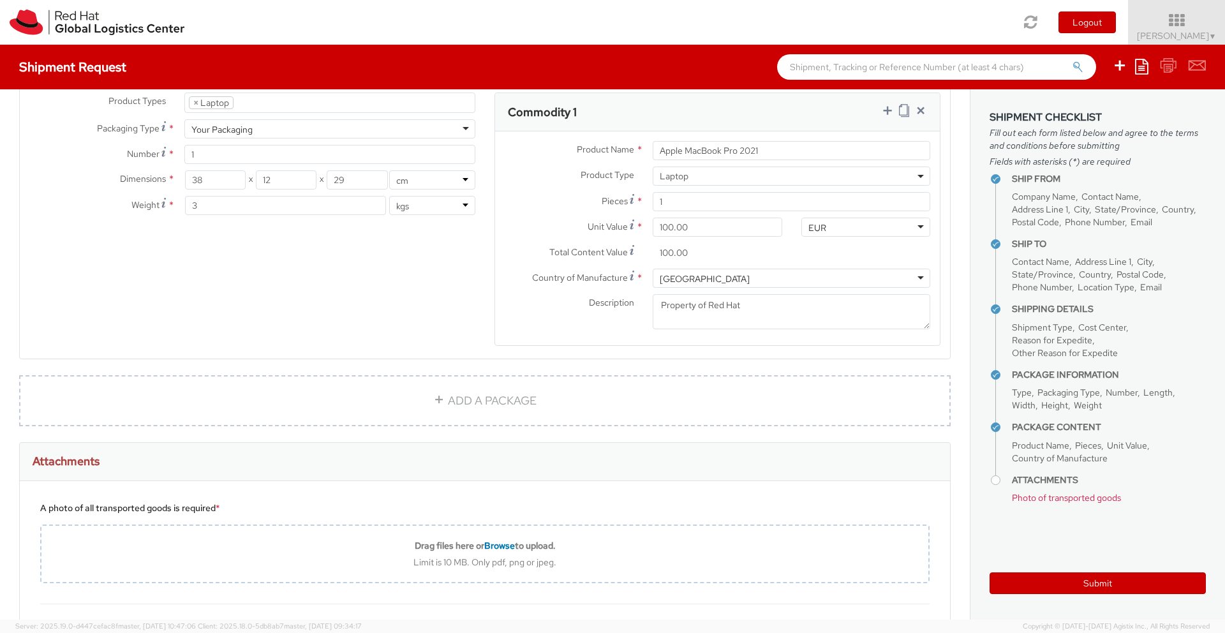
scroll to position [675, 0]
type input "Jakub Klement"
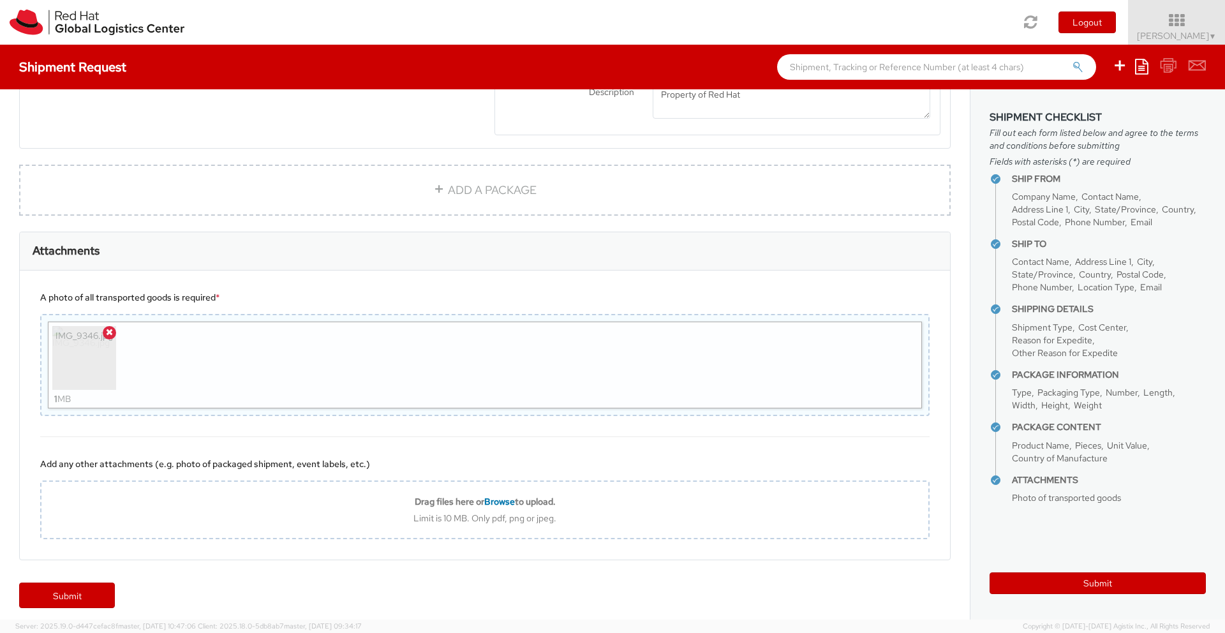
scroll to position [892, 0]
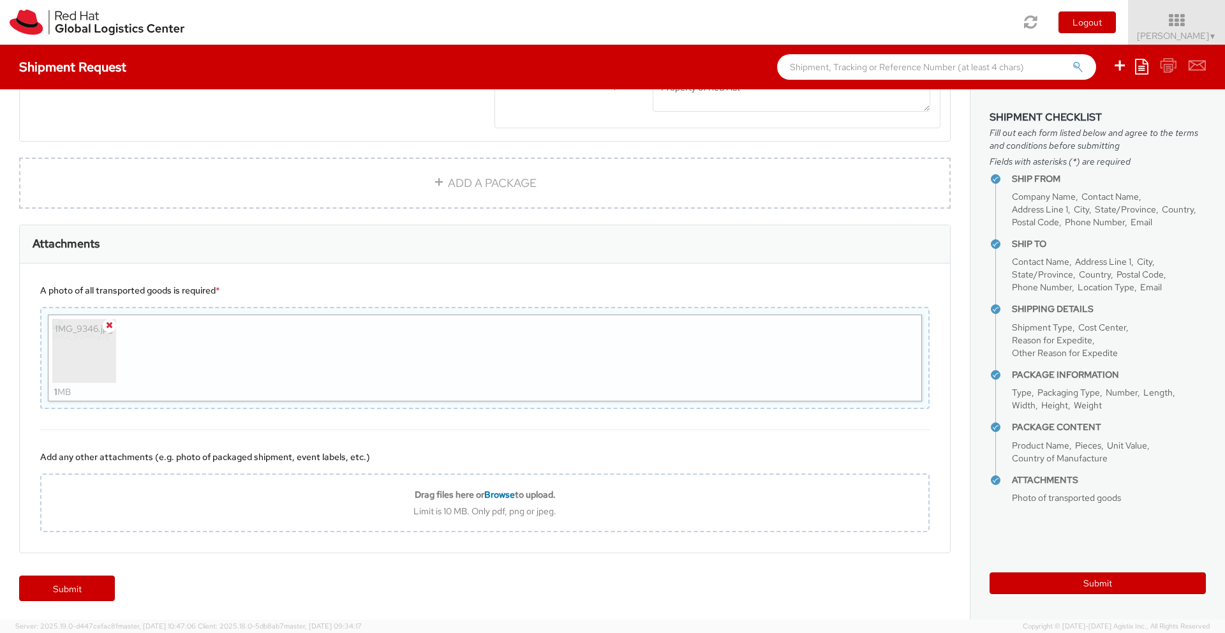
click at [110, 325] on icon at bounding box center [109, 324] width 7 height 9
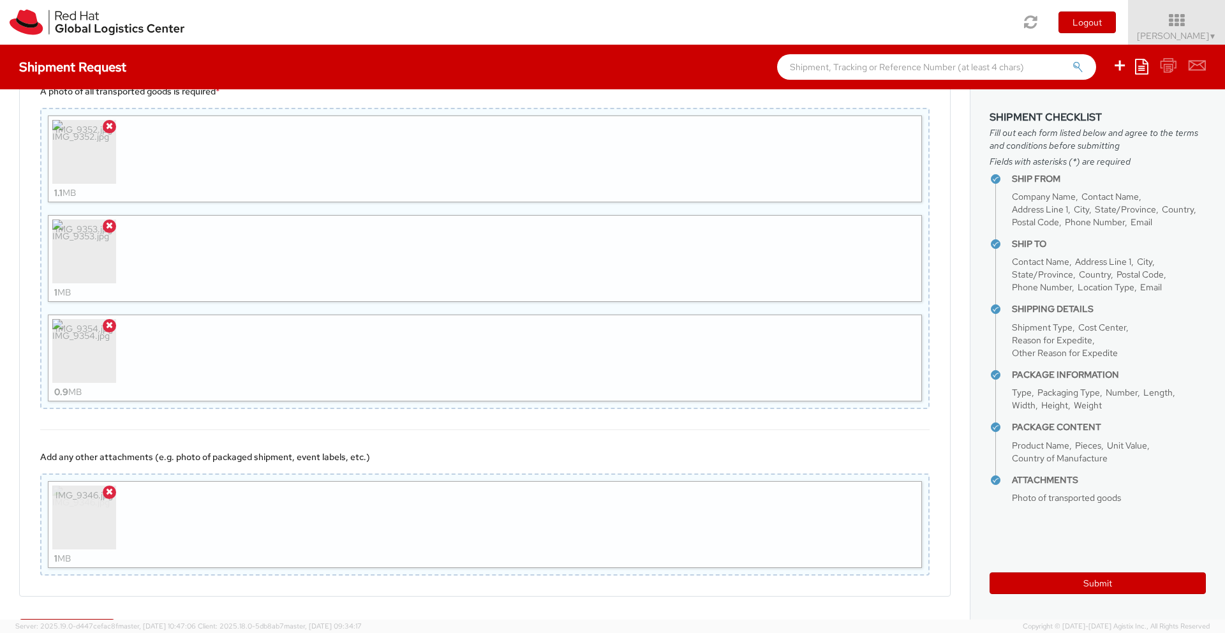
scroll to position [1134, 0]
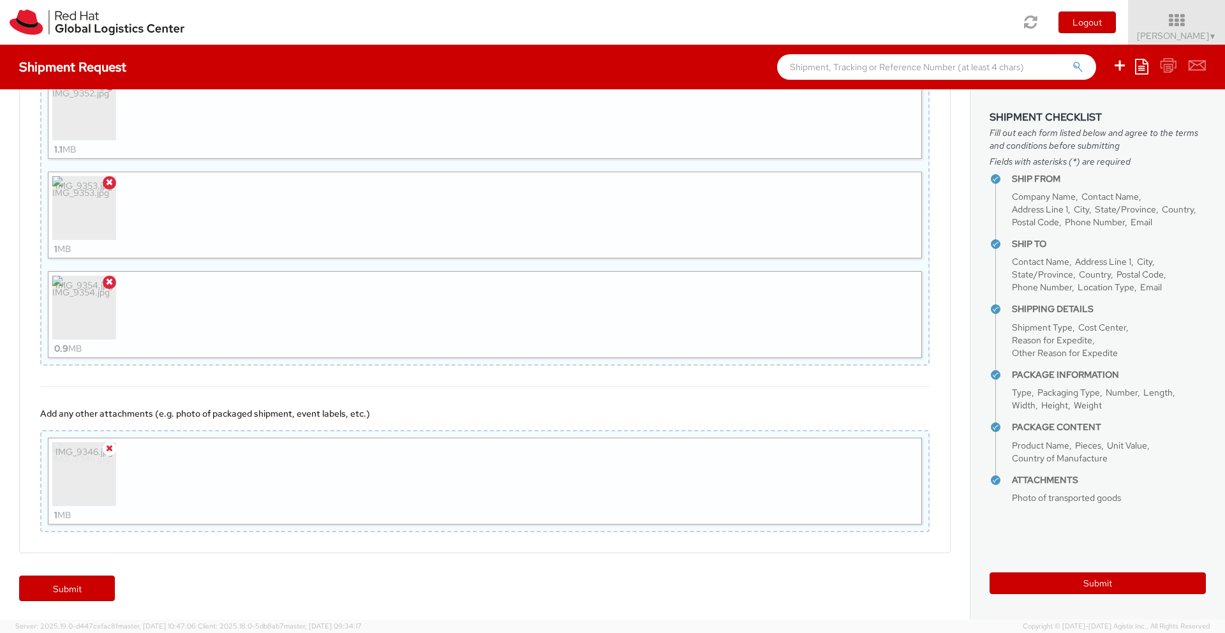
click at [107, 447] on icon at bounding box center [109, 447] width 7 height 9
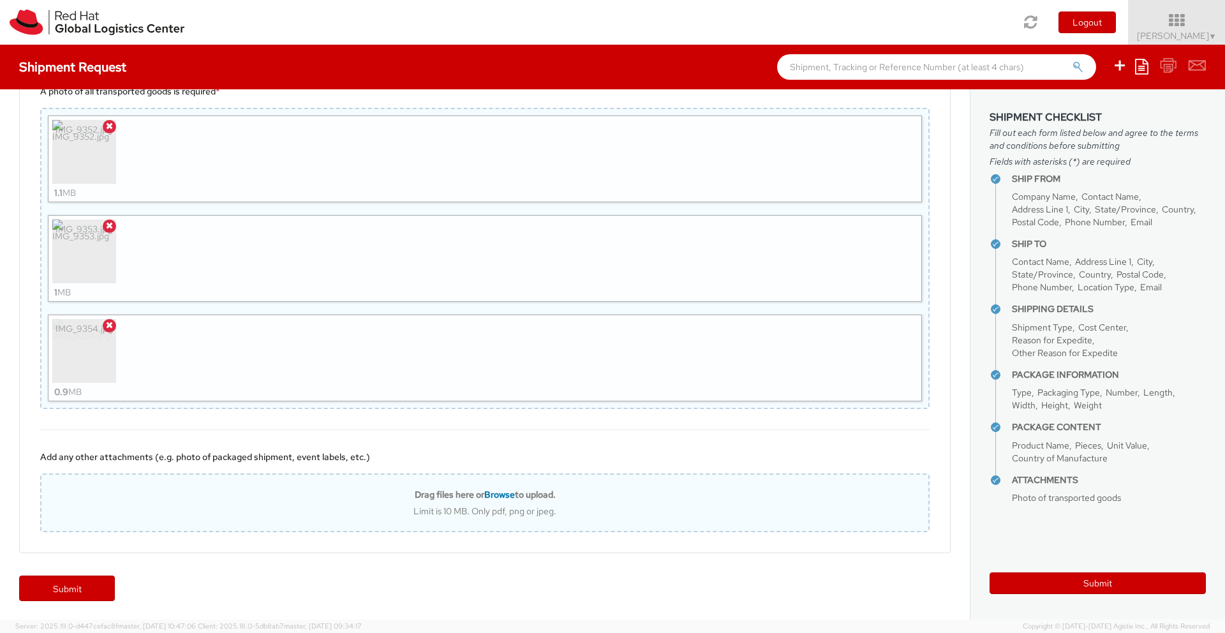
click at [447, 362] on div "IMG_9354.jpg 0.9 MB" at bounding box center [485, 358] width 874 height 87
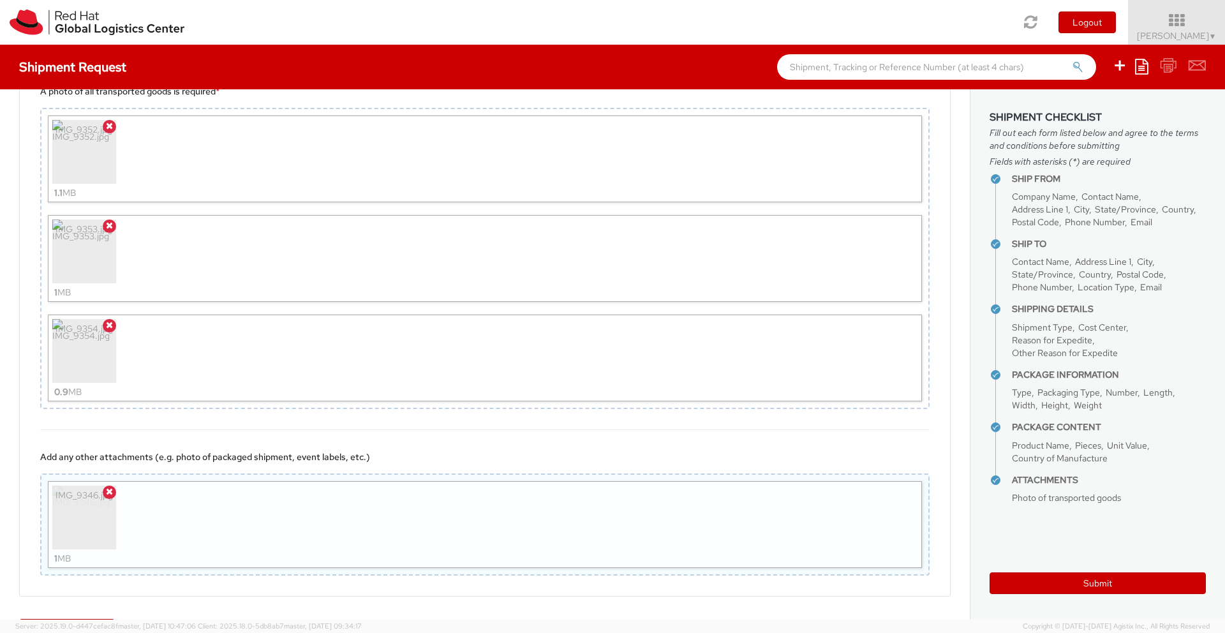
scroll to position [1134, 0]
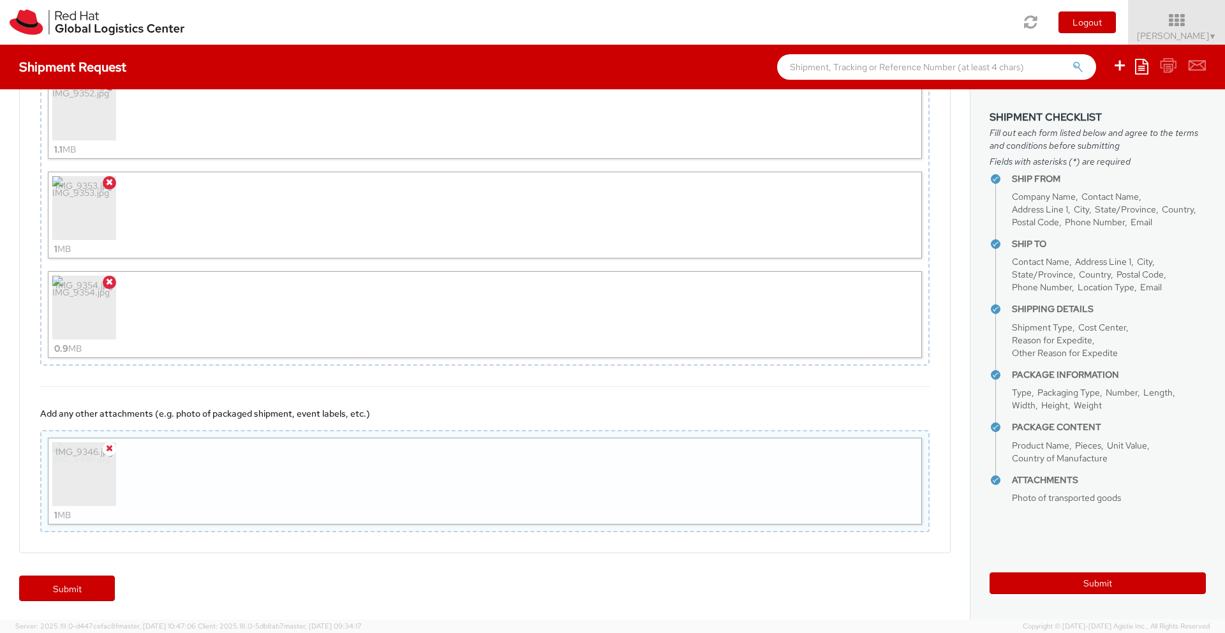
click at [110, 448] on icon at bounding box center [109, 447] width 7 height 9
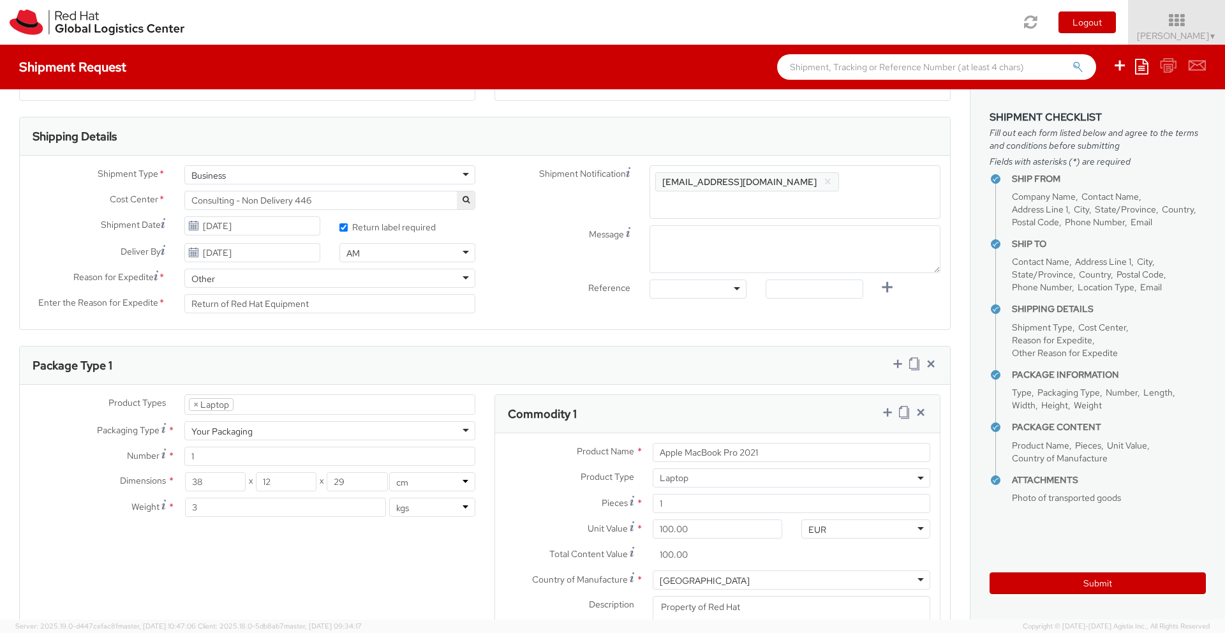
scroll to position [369, 0]
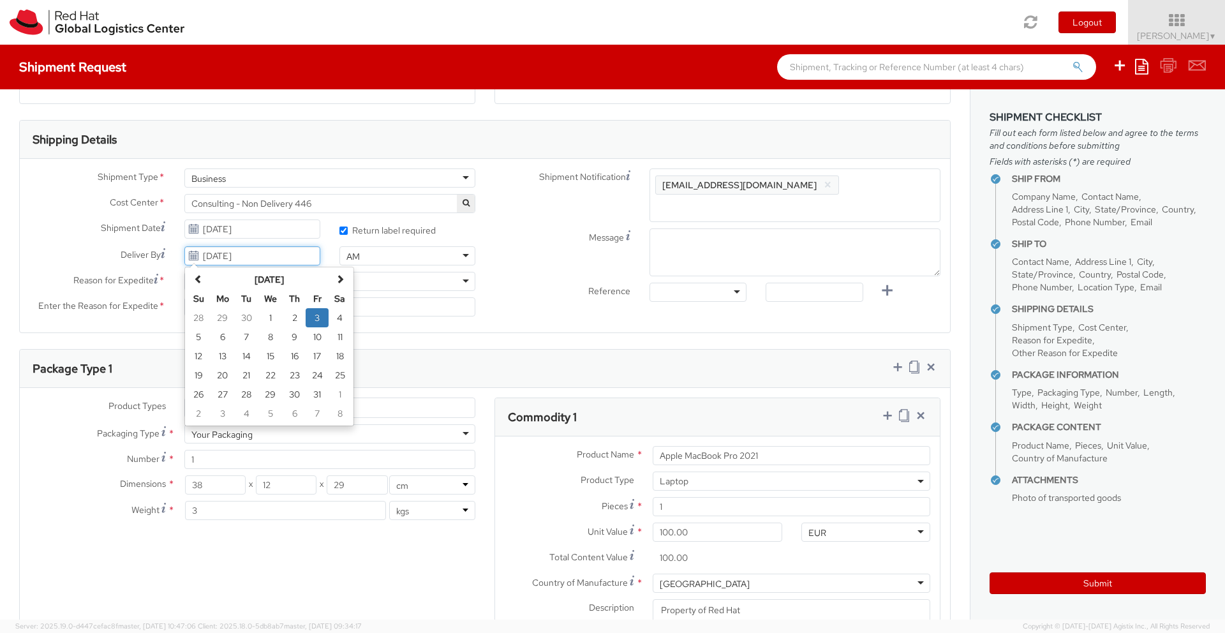
click at [276, 253] on input "10/03/2025" at bounding box center [252, 255] width 136 height 19
drag, startPoint x: 293, startPoint y: 257, endPoint x: 172, endPoint y: 257, distance: 120.6
click at [172, 257] on div "Deliver By 10/03/2025 October 2025 Su Mo Tu We Th Fr Sa 28 29 30 1 2 3 4 5 6 7 …" at bounding box center [175, 255] width 310 height 19
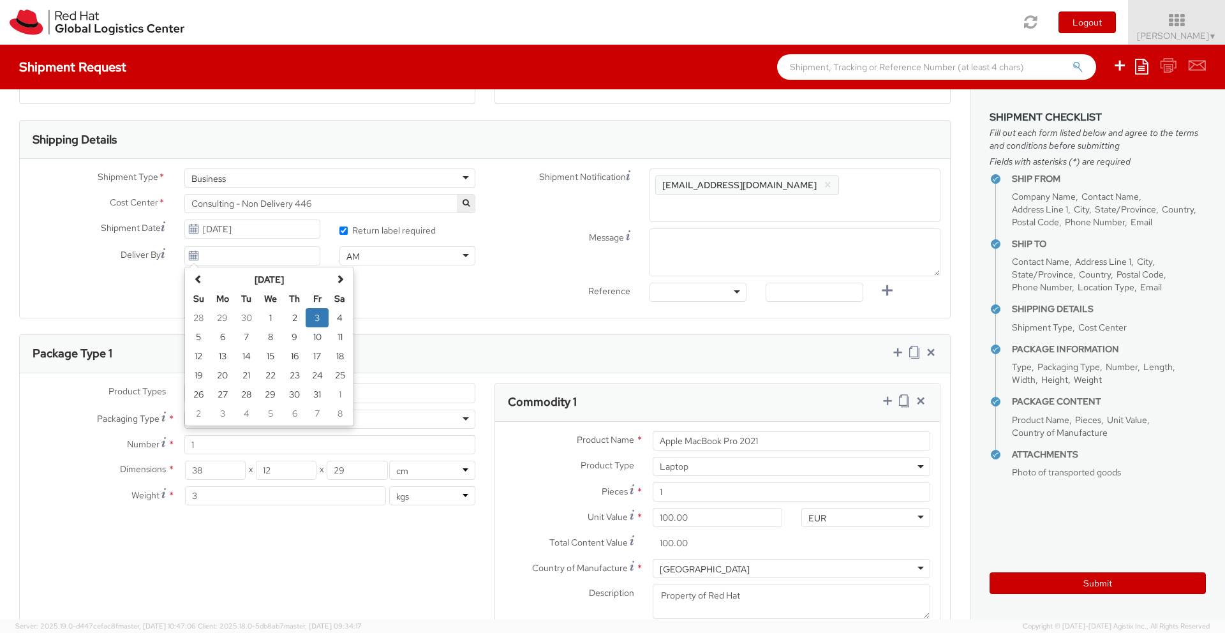
click at [388, 275] on div "Shipment Type * Business Business Business Cost Center * Consulting - Non Deliv…" at bounding box center [485, 238] width 930 height 140
click at [466, 254] on div "AM" at bounding box center [407, 255] width 136 height 19
click at [500, 283] on label "Reference" at bounding box center [562, 290] width 155 height 15
click at [341, 230] on input "* Return label required" at bounding box center [343, 230] width 8 height 8
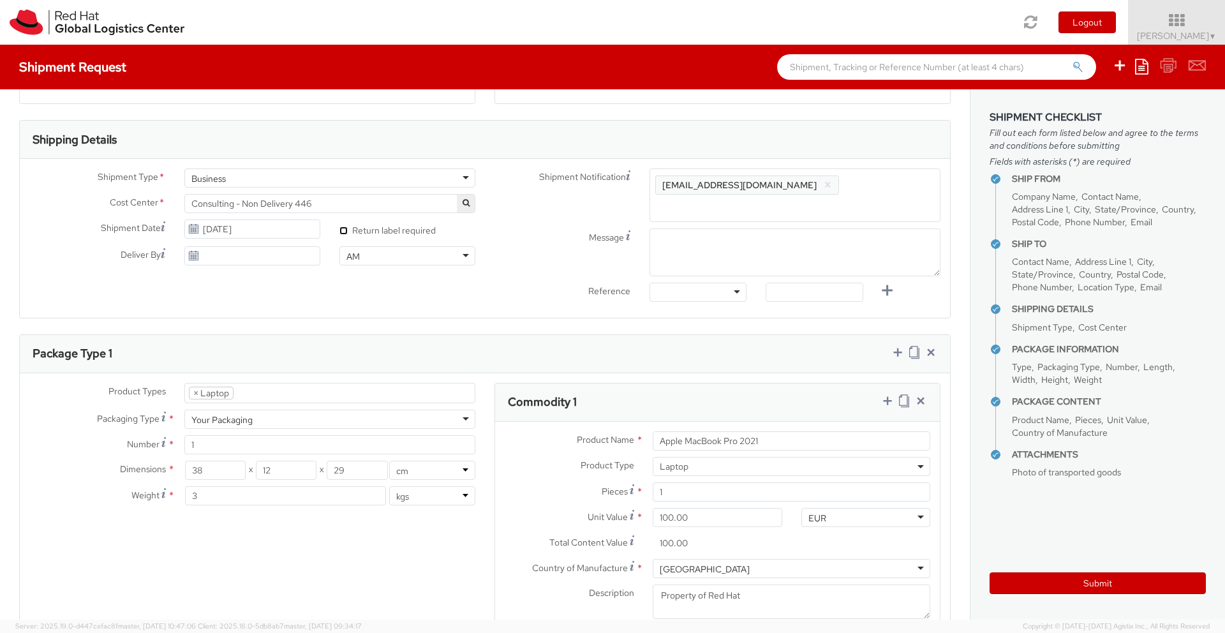
checkbox input "true"
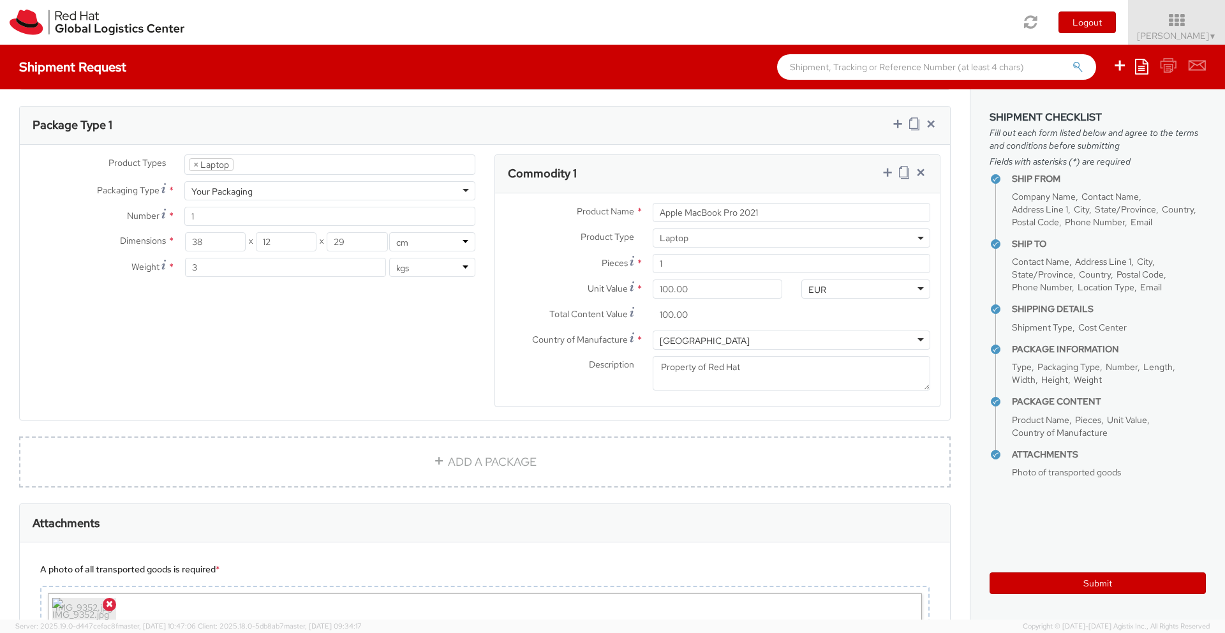
scroll to position [605, 0]
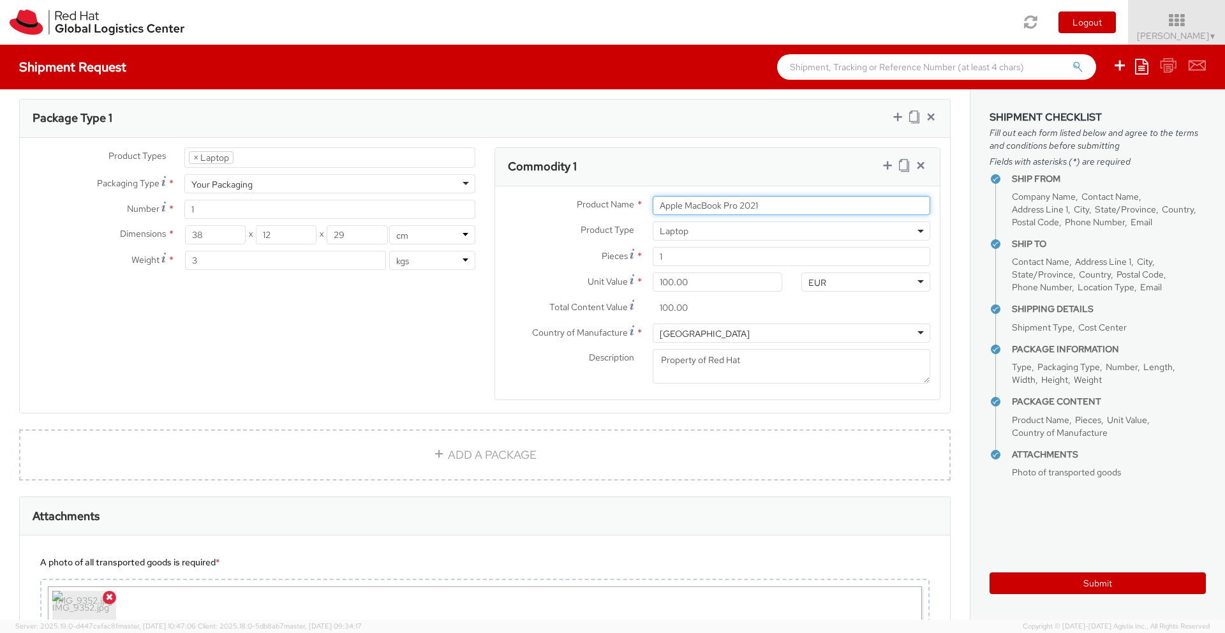
click at [771, 196] on input "Apple MacBook Pro 2021" at bounding box center [792, 205] width 278 height 19
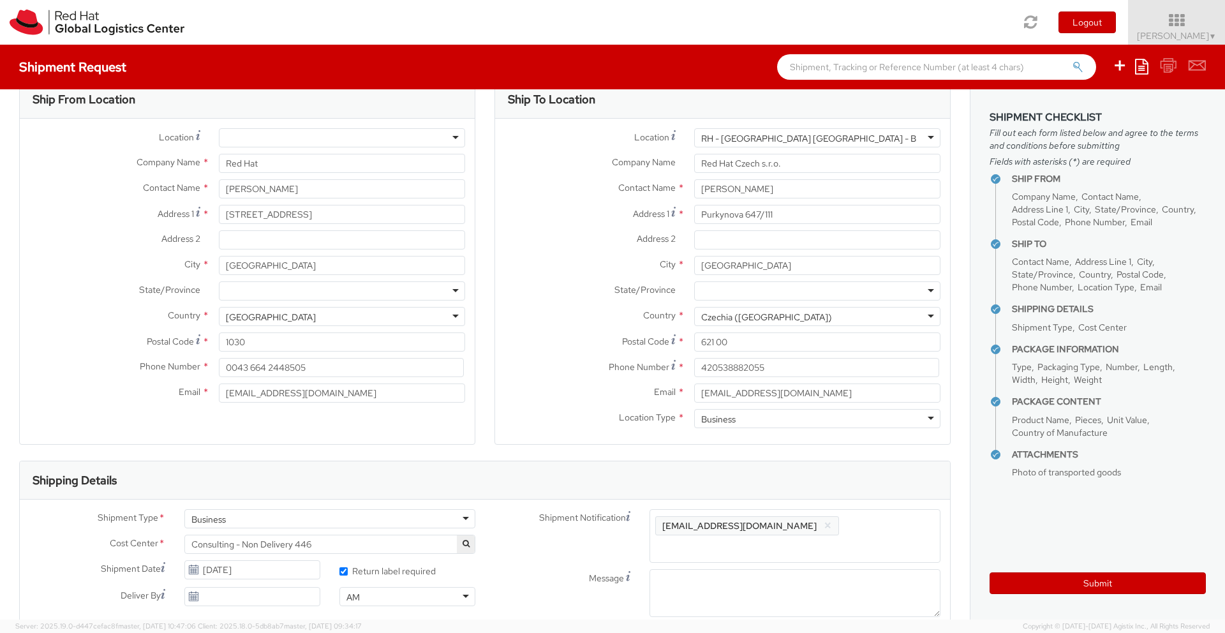
scroll to position [0, 0]
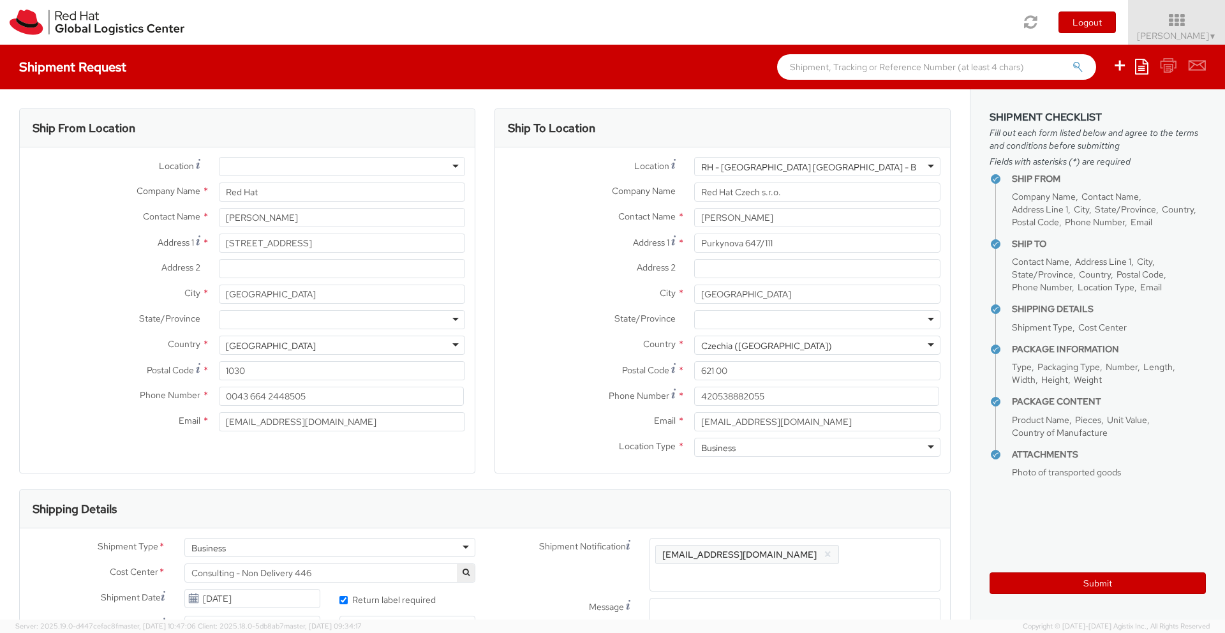
type input "Apple MacBook Pro 2021 + Adapters"
drag, startPoint x: 237, startPoint y: 420, endPoint x: 248, endPoint y: 424, distance: 11.7
click at [237, 420] on input "wasarg@redhat.com" at bounding box center [342, 421] width 246 height 19
type input "wsarg@redhat.com"
click at [541, 422] on label "Email *" at bounding box center [589, 420] width 189 height 17
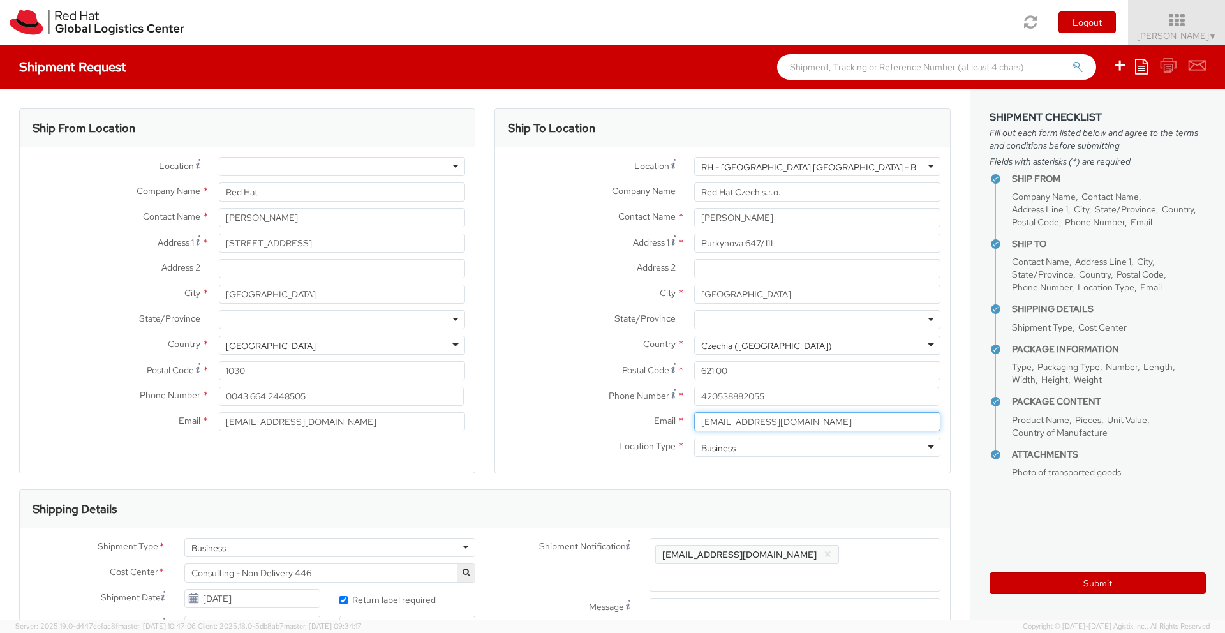
click at [694, 422] on input "jklement@redhat.com" at bounding box center [817, 421] width 246 height 19
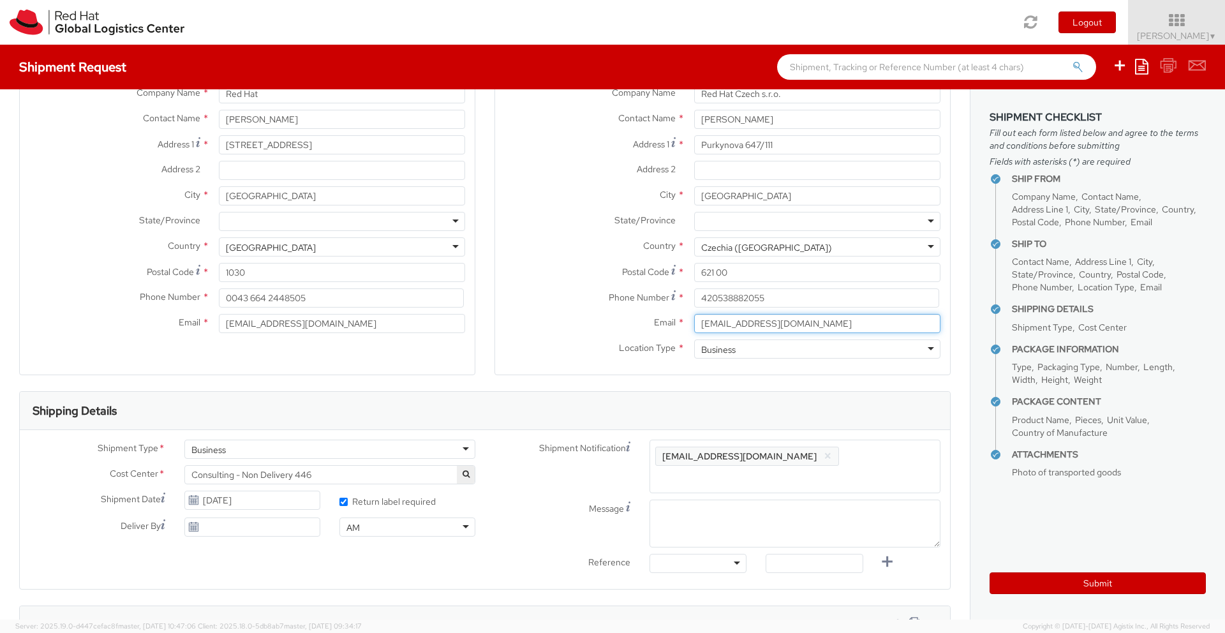
scroll to position [103, 0]
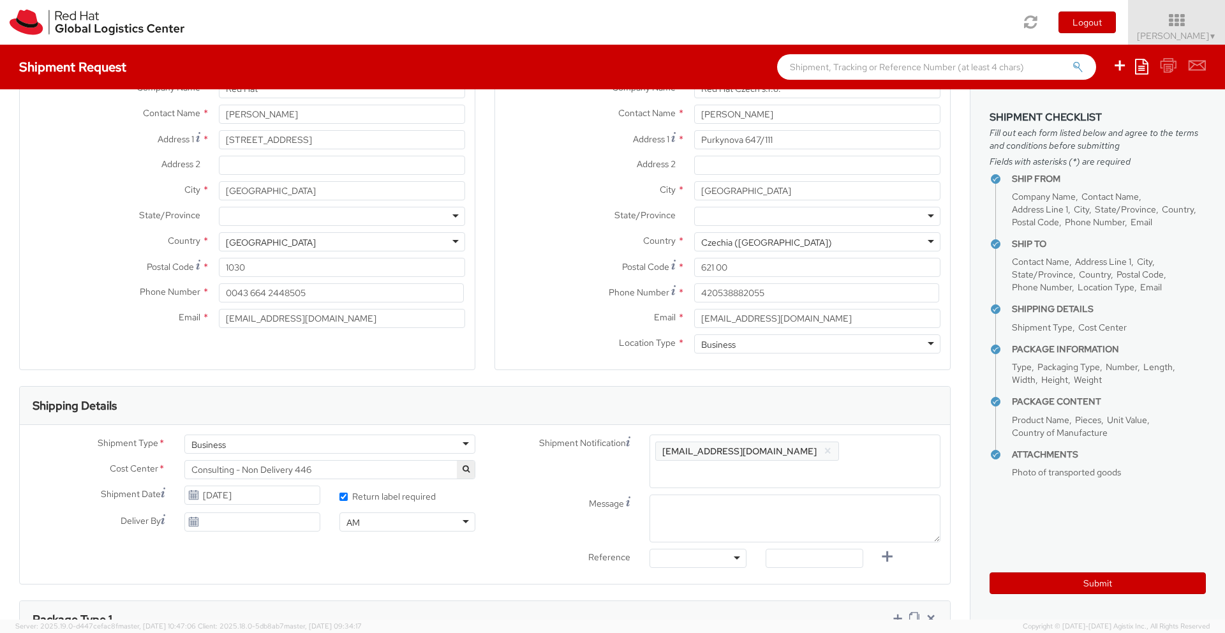
click at [456, 217] on div at bounding box center [342, 216] width 246 height 19
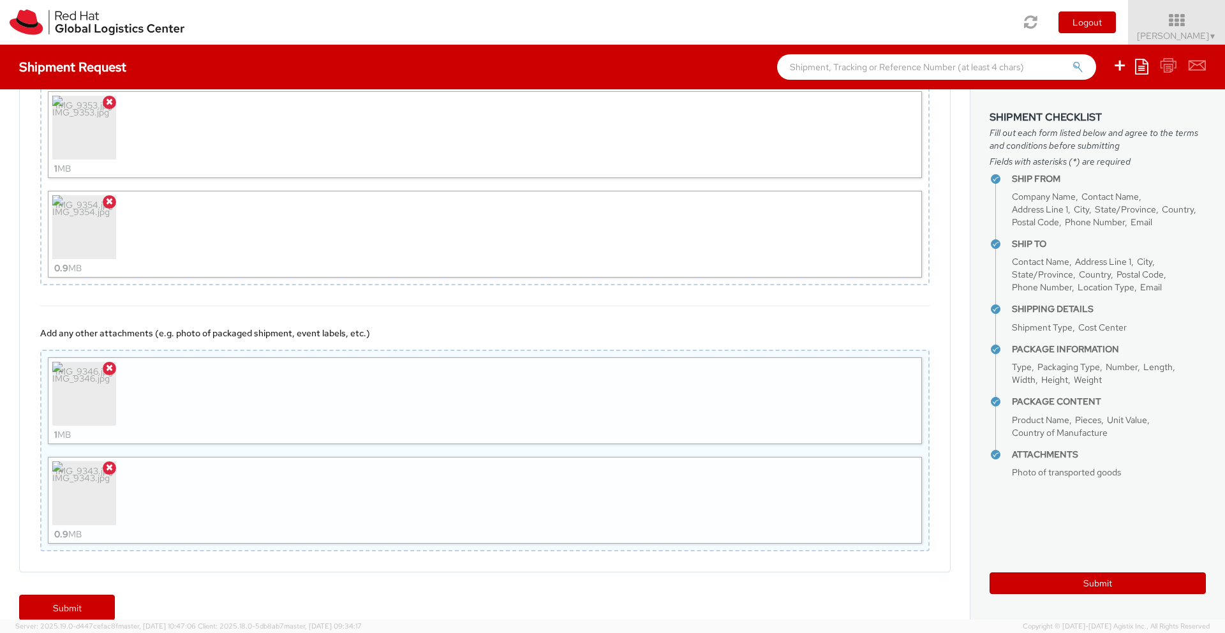
scroll to position [1203, 0]
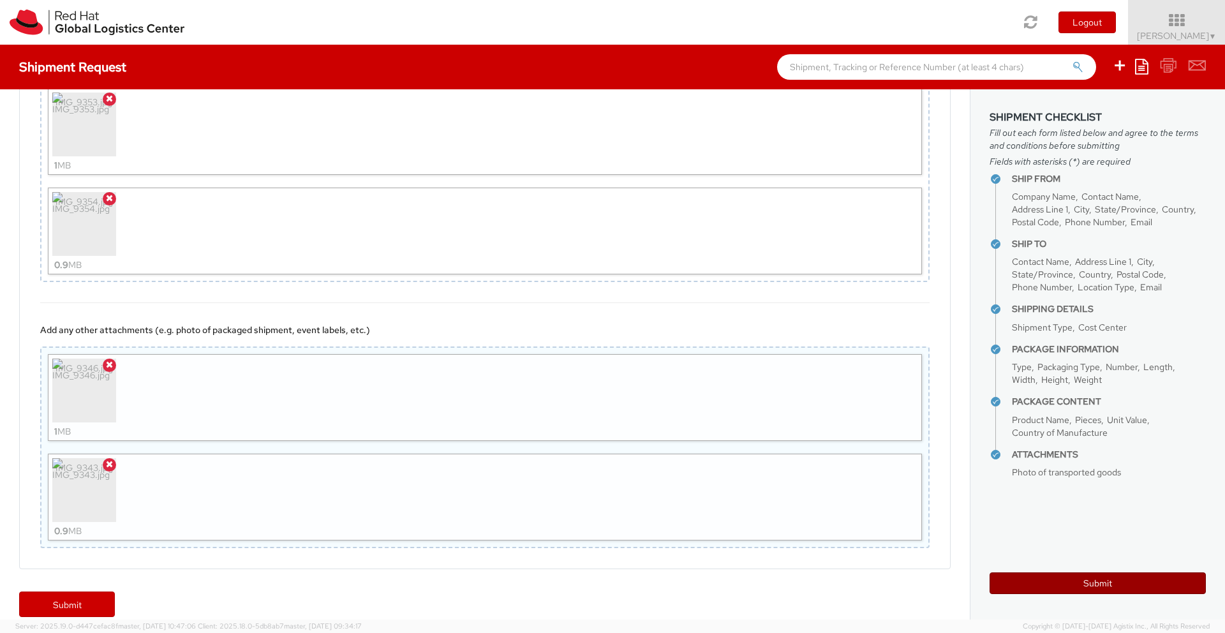
click at [1053, 582] on button "Submit" at bounding box center [1097, 583] width 216 height 22
